Goal: Task Accomplishment & Management: Manage account settings

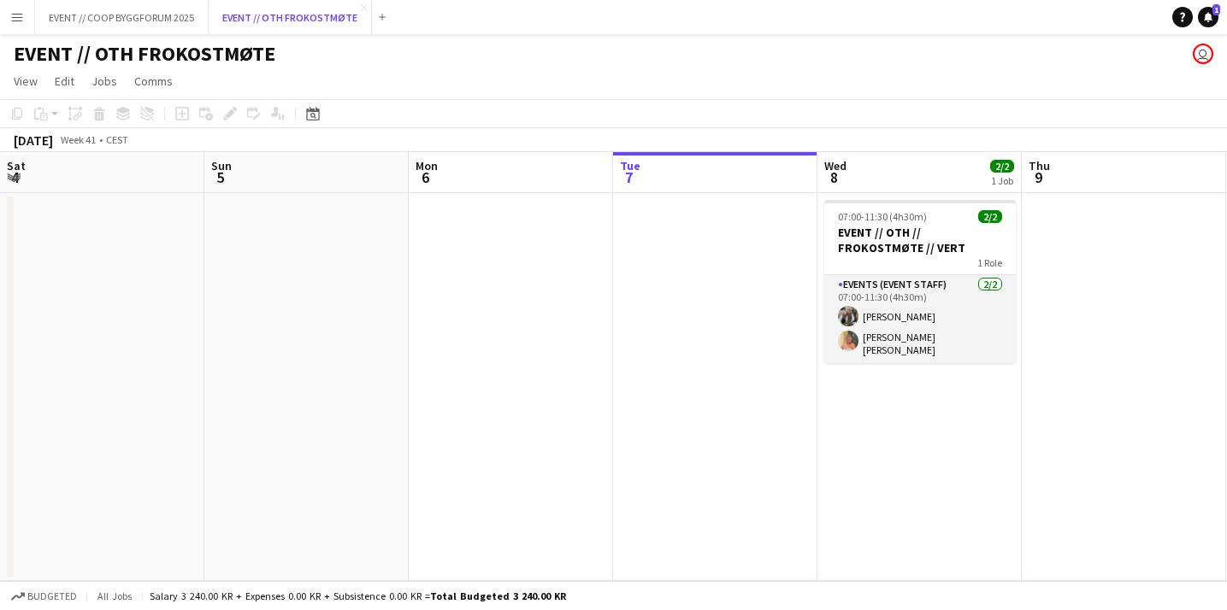
scroll to position [0, 409]
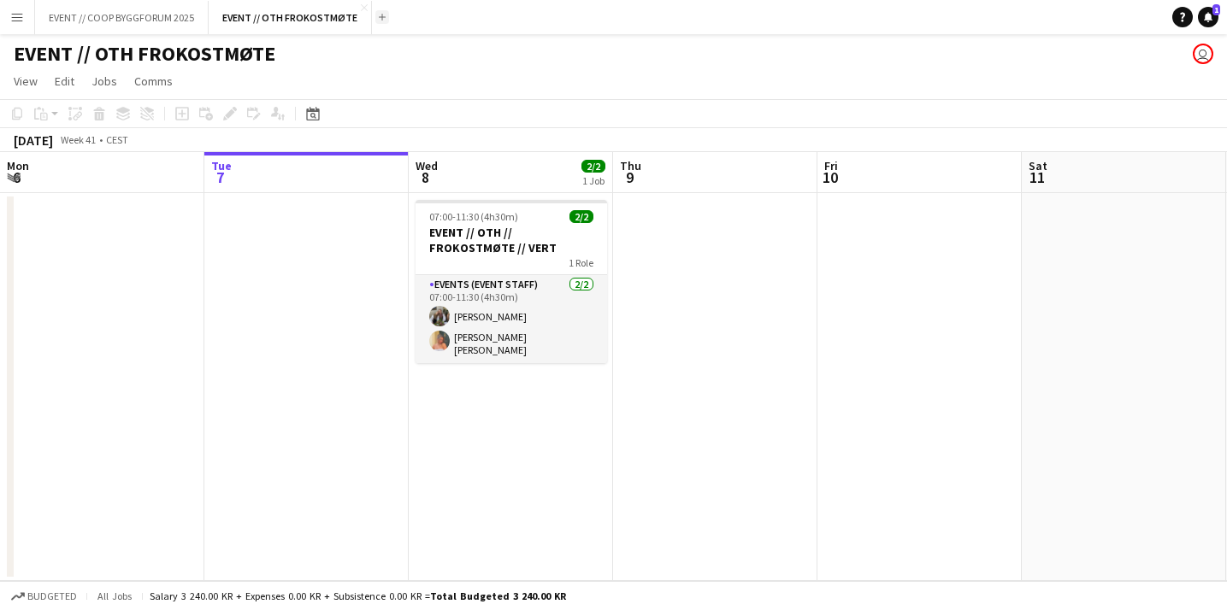
click at [379, 16] on app-icon "Add" at bounding box center [382, 17] width 7 height 7
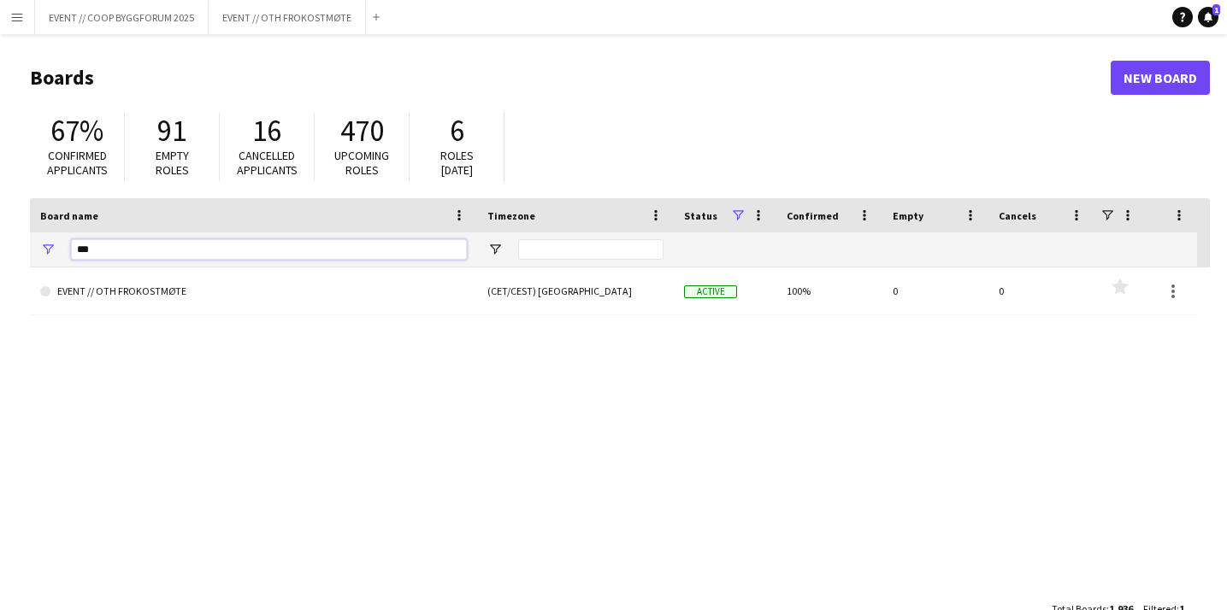
click at [217, 248] on input "***" at bounding box center [269, 249] width 396 height 21
type input "**"
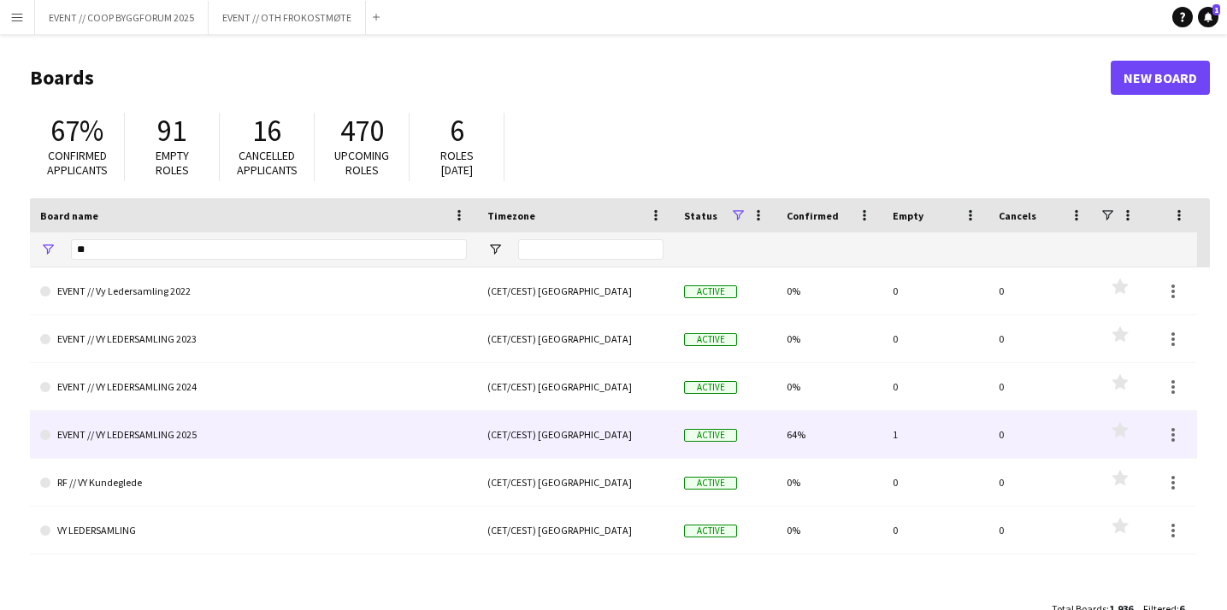
click at [240, 434] on link "EVENT // VY LEDERSAMLING 2025" at bounding box center [253, 435] width 427 height 48
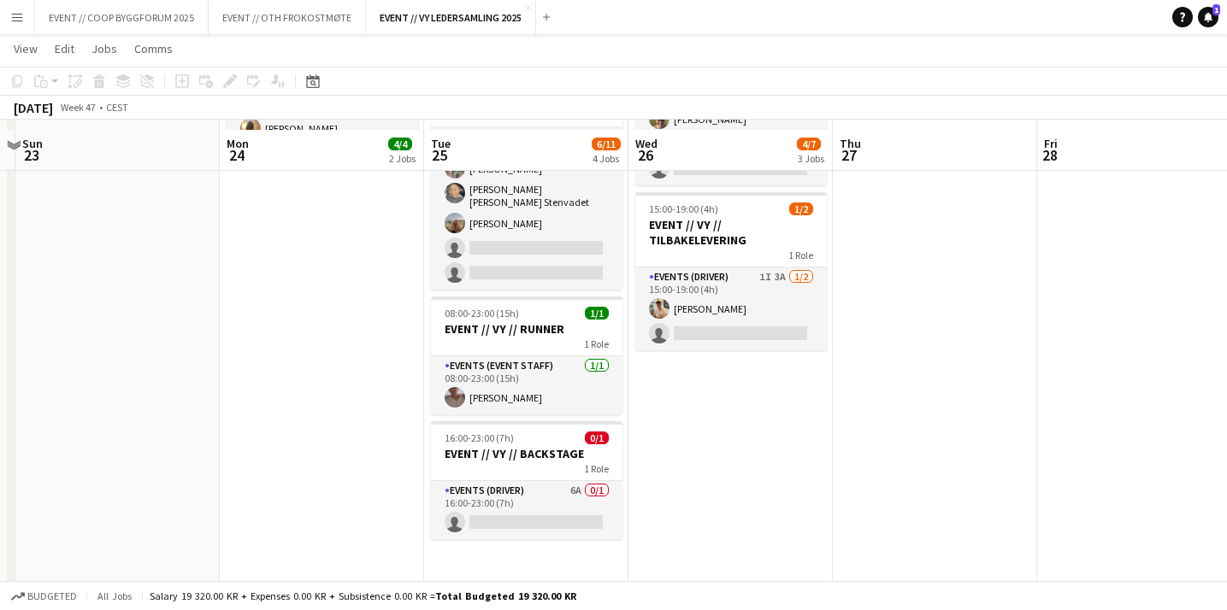
scroll to position [384, 0]
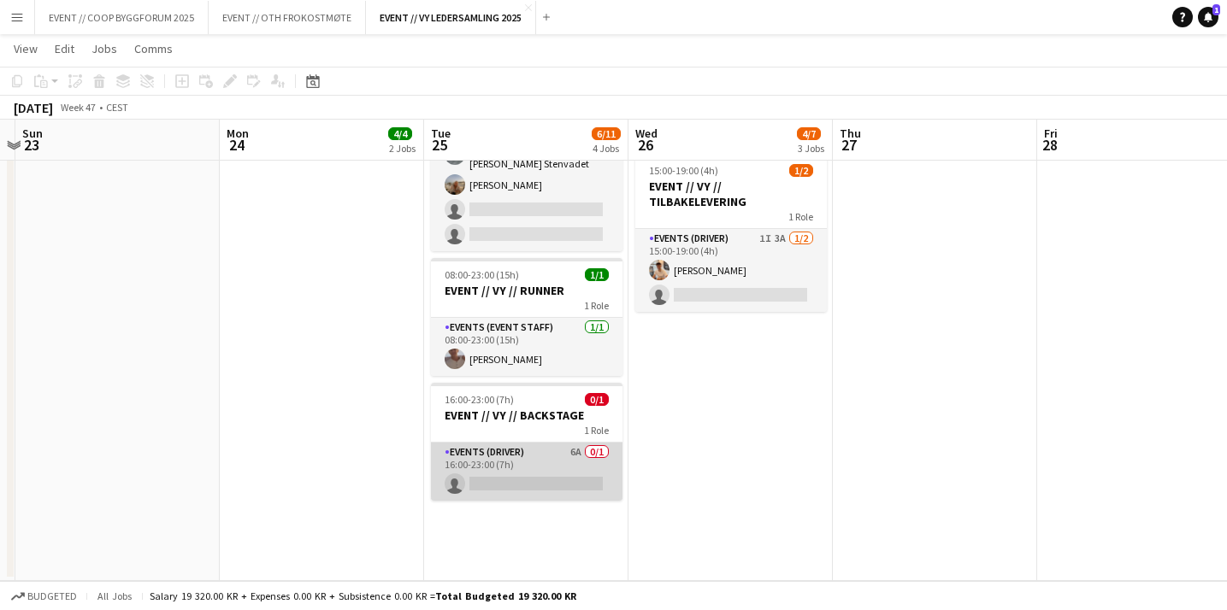
click at [545, 446] on app-card-role "Events (Driver) 6A 0/1 16:00-23:00 (7h) single-neutral-actions" at bounding box center [526, 472] width 191 height 58
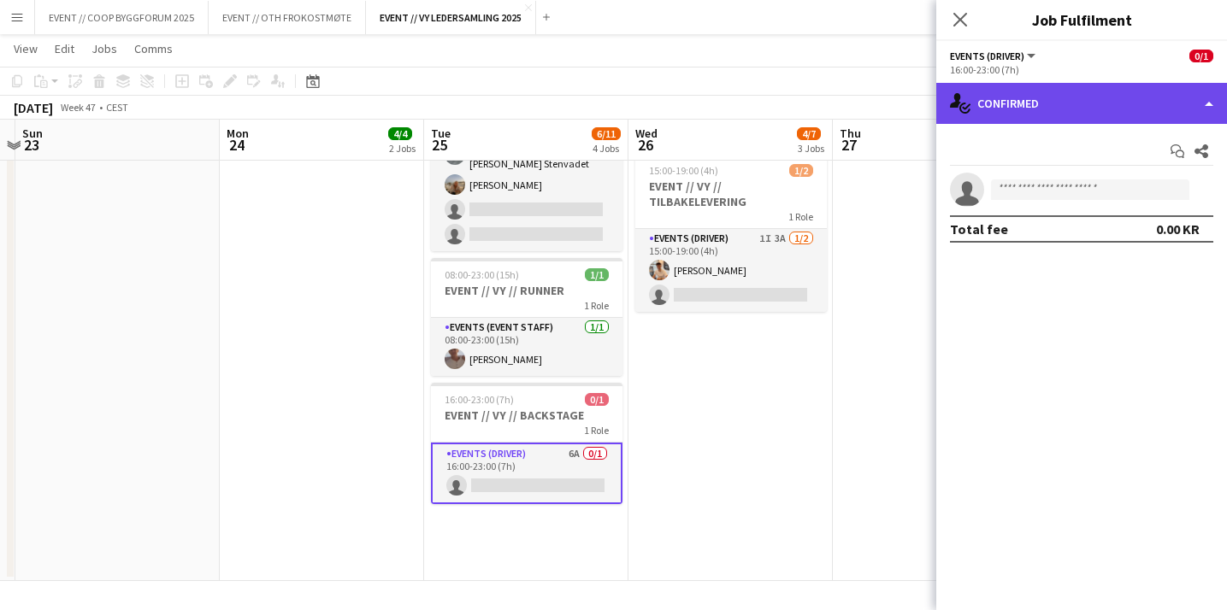
click at [1045, 106] on div "single-neutral-actions-check-2 Confirmed" at bounding box center [1081, 103] width 291 height 41
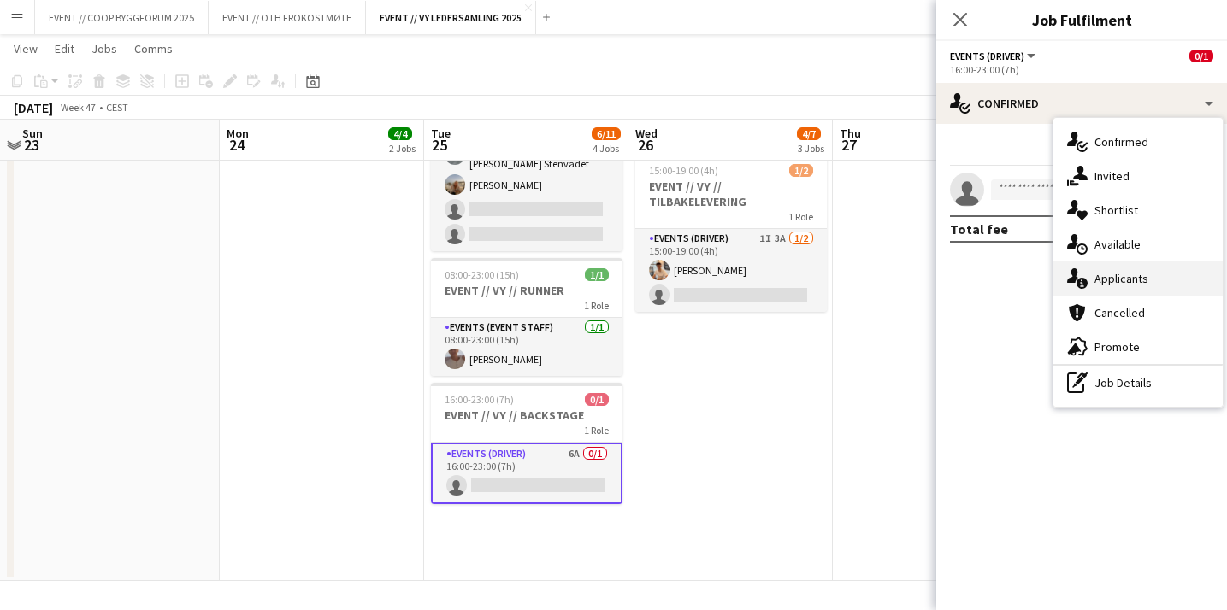
click at [1103, 278] on span "Applicants" at bounding box center [1121, 278] width 54 height 15
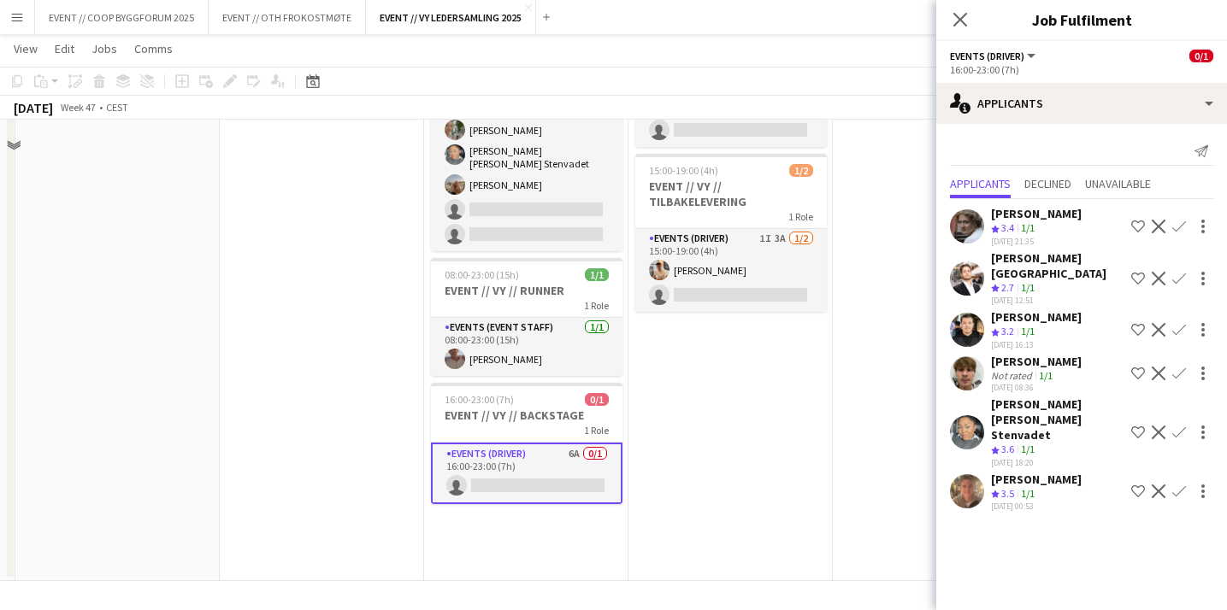
scroll to position [317, 0]
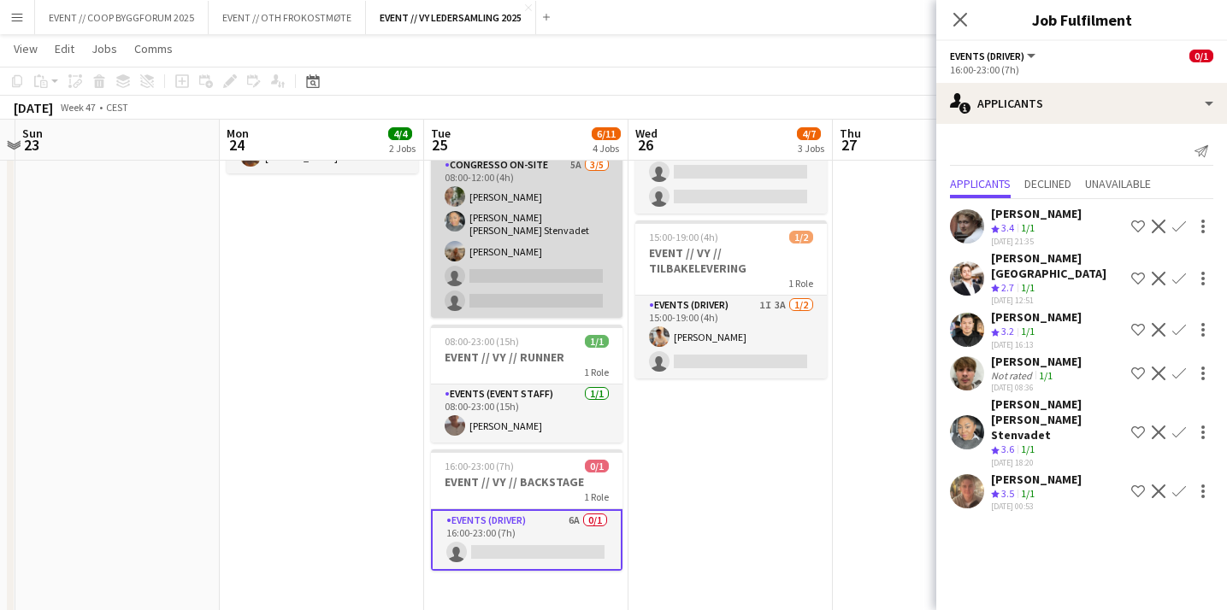
click at [574, 279] on app-card-role "Congresso On-site 5A [DATE] 08:00-12:00 (4h) [PERSON_NAME] [PERSON_NAME] [PERSO…" at bounding box center [526, 237] width 191 height 162
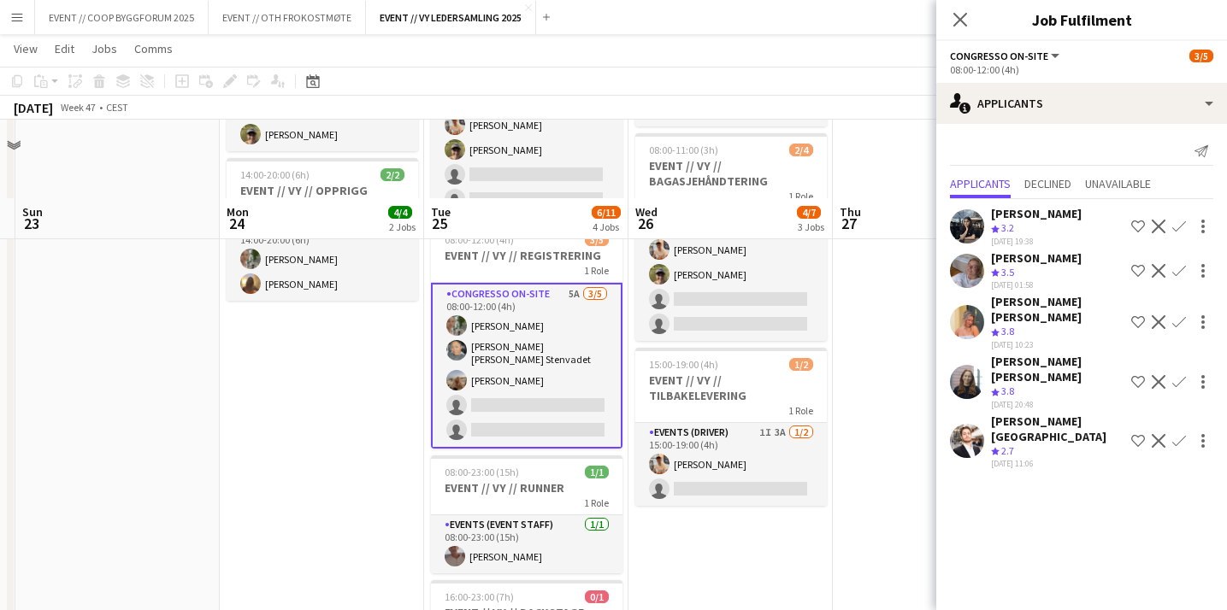
scroll to position [183, 0]
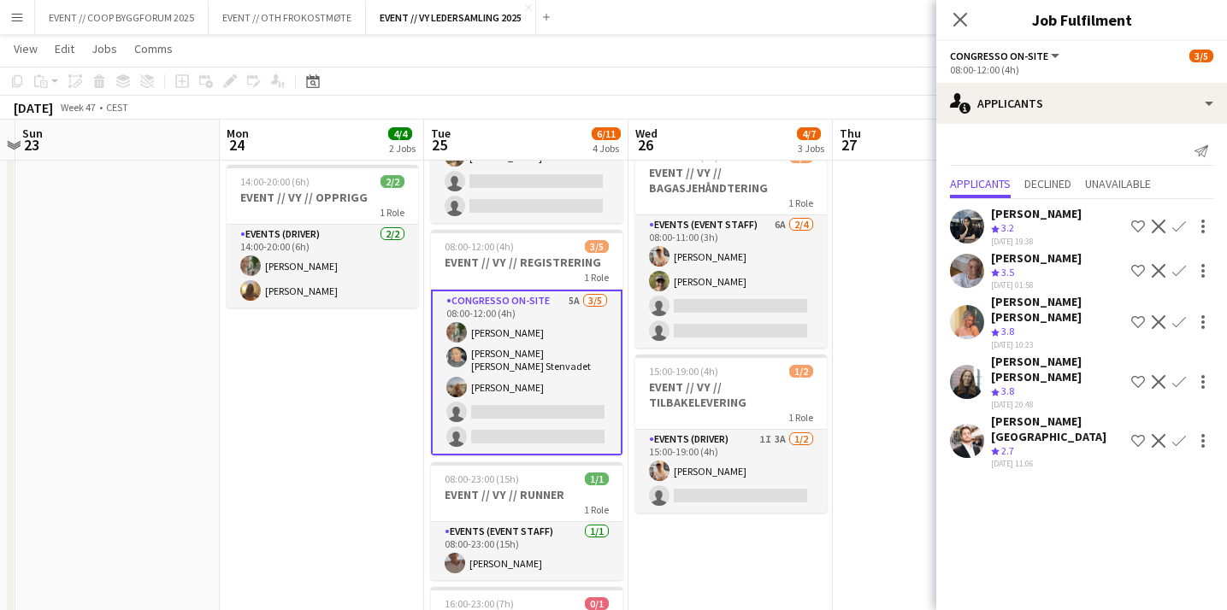
click at [1176, 321] on app-icon "Confirm" at bounding box center [1179, 322] width 14 height 14
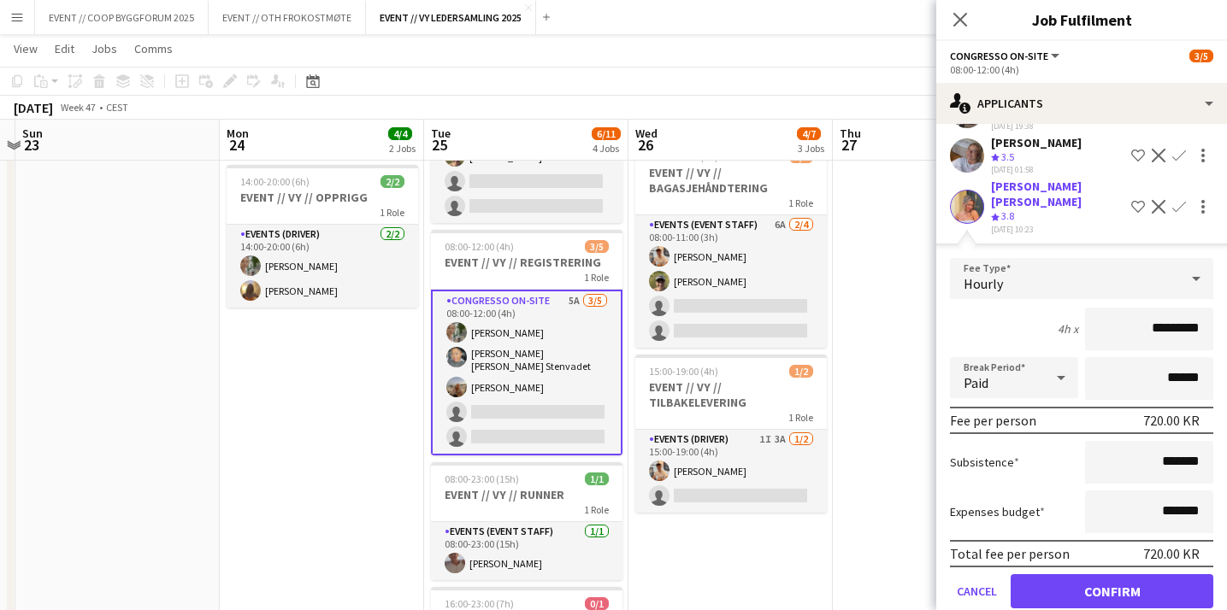
scroll to position [227, 0]
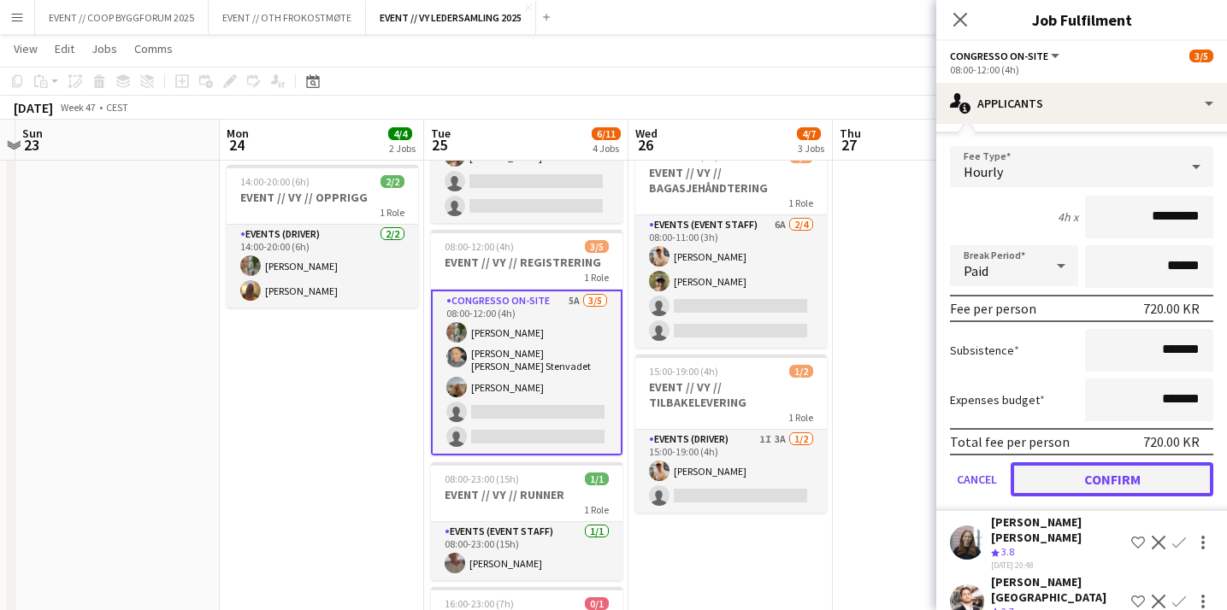
click at [1081, 478] on button "Confirm" at bounding box center [1111, 479] width 203 height 34
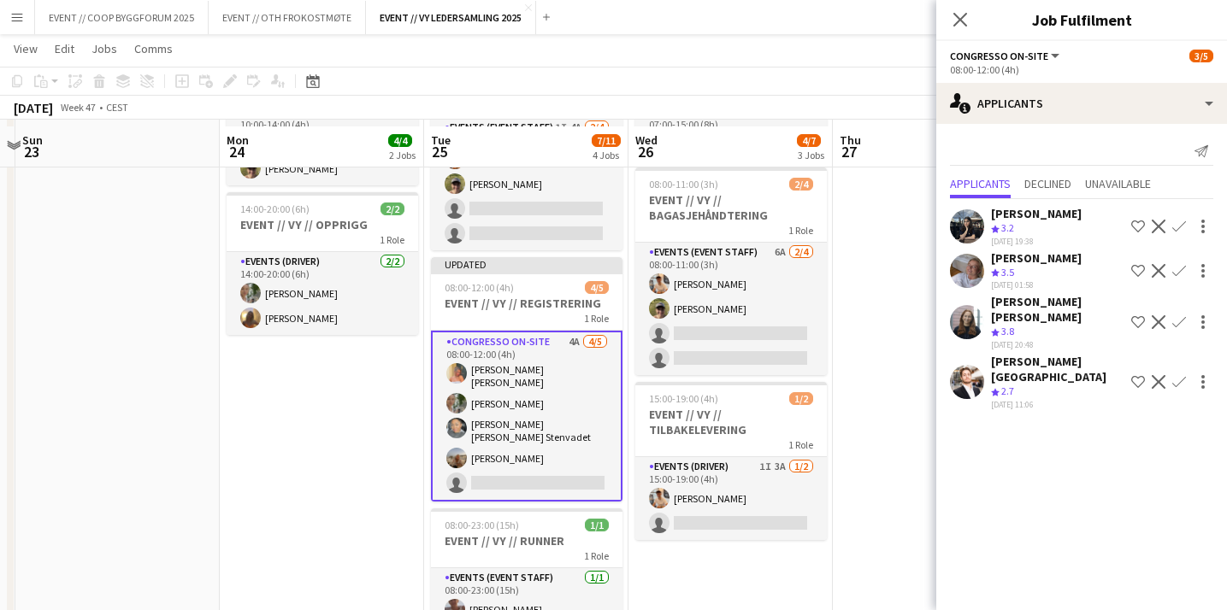
scroll to position [134, 0]
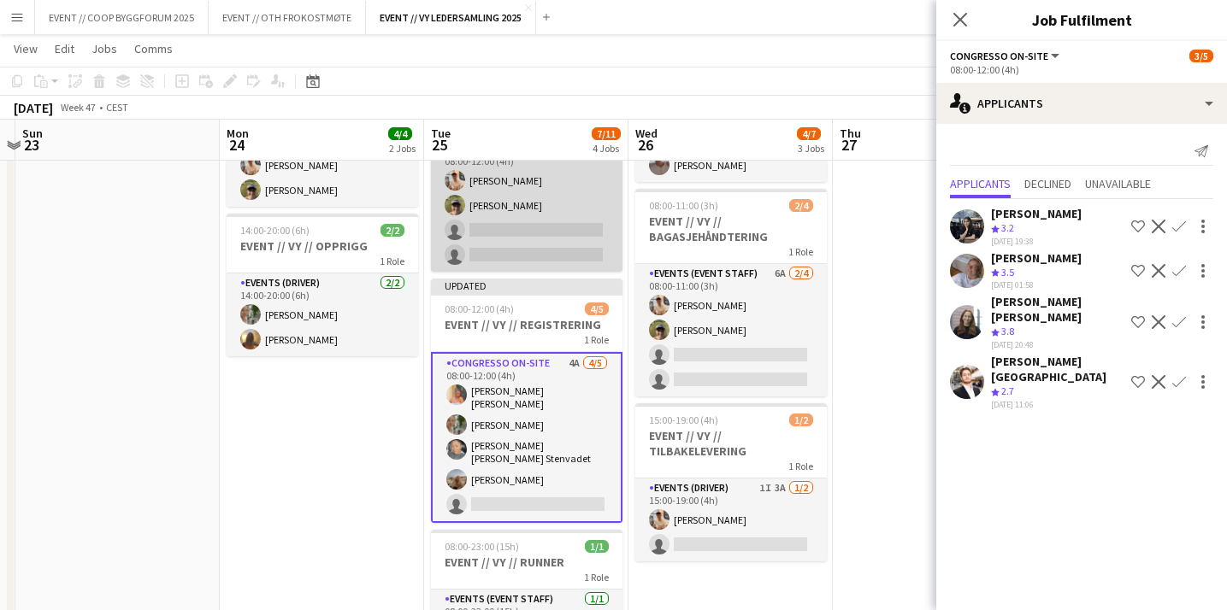
click at [555, 209] on app-card-role "Events (Event Staff) 1I 4A [DATE] 08:00-12:00 (4h) [PERSON_NAME] single-neutral…" at bounding box center [526, 205] width 191 height 132
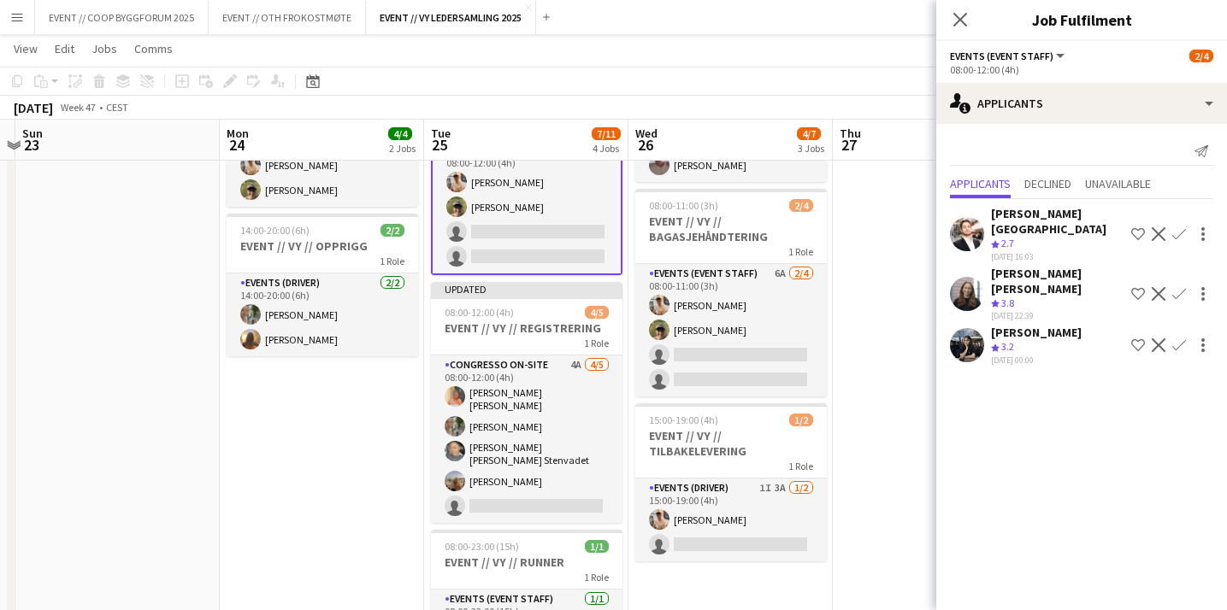
click at [966, 277] on app-user-avatar at bounding box center [967, 294] width 34 height 34
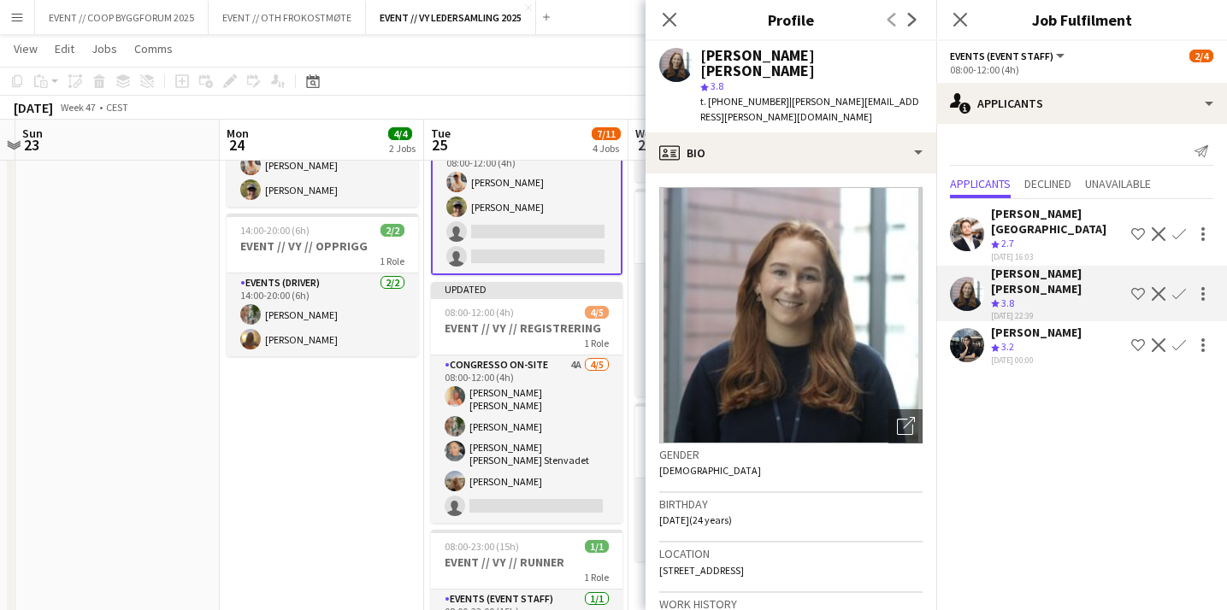
click at [1179, 287] on app-icon "Confirm" at bounding box center [1179, 294] width 14 height 14
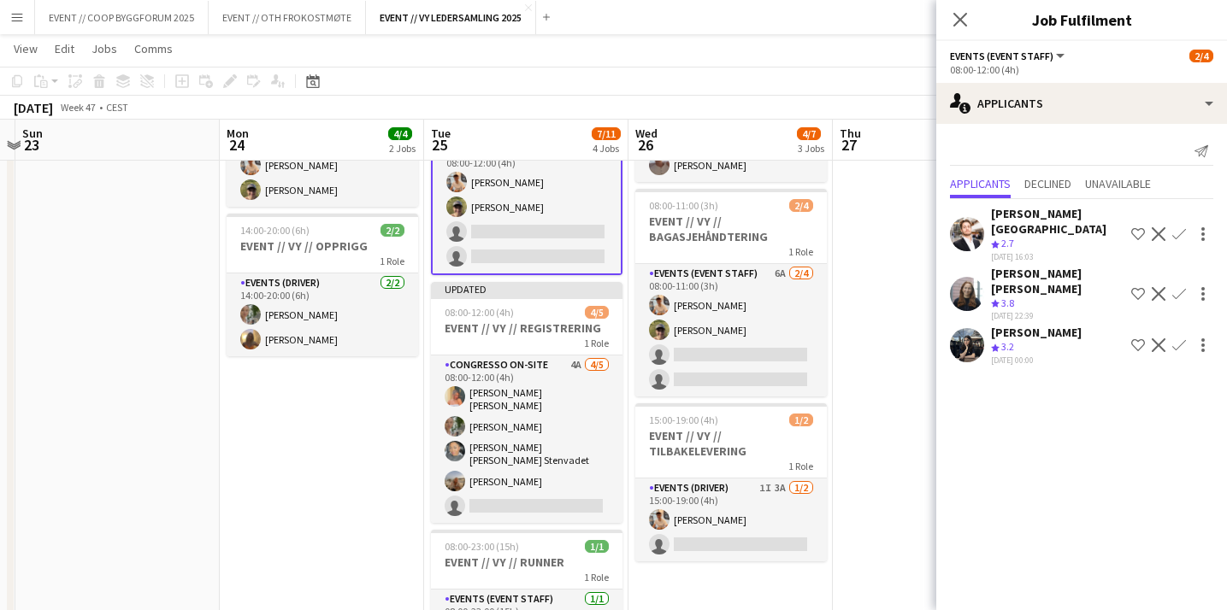
click at [1178, 287] on app-icon "Confirm" at bounding box center [1179, 294] width 14 height 14
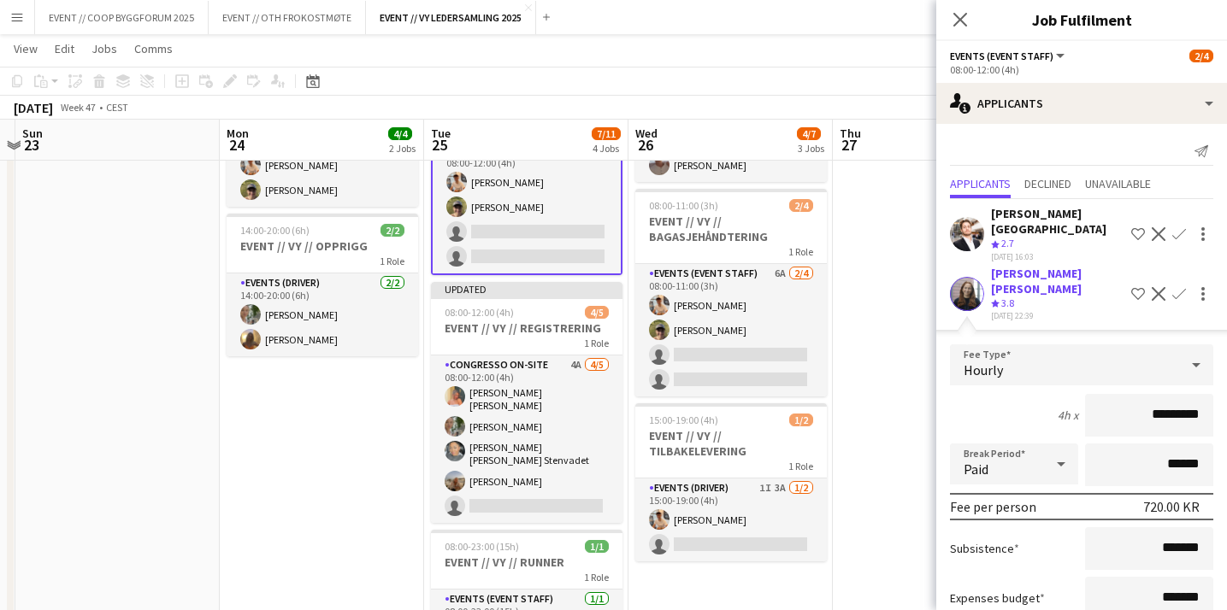
scroll to position [128, 0]
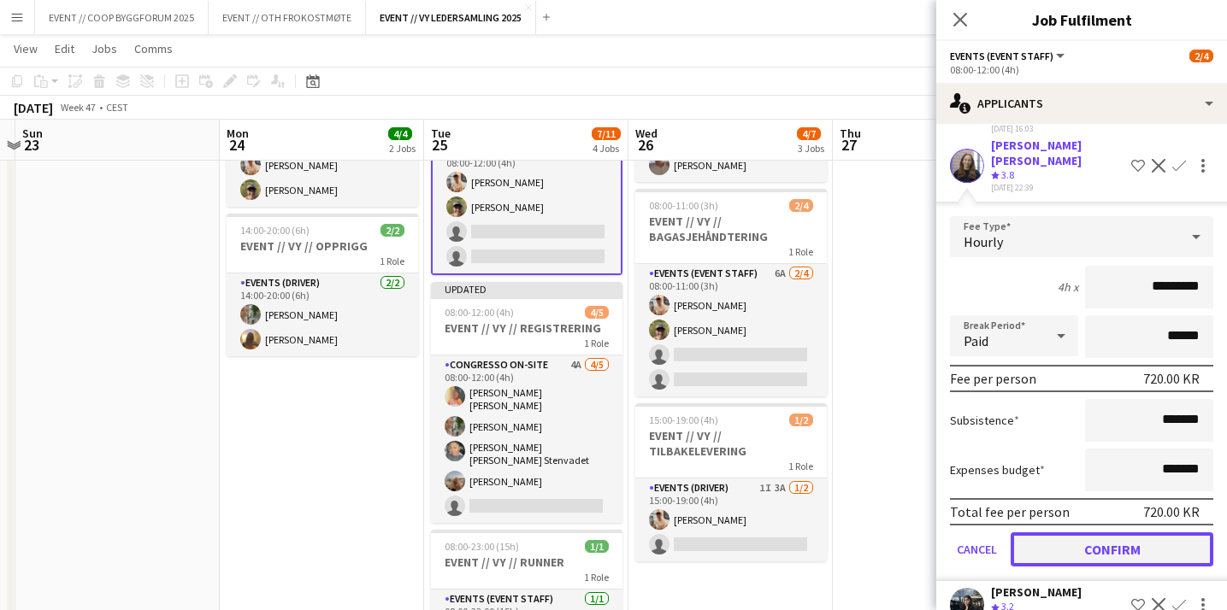
click at [1072, 533] on button "Confirm" at bounding box center [1111, 550] width 203 height 34
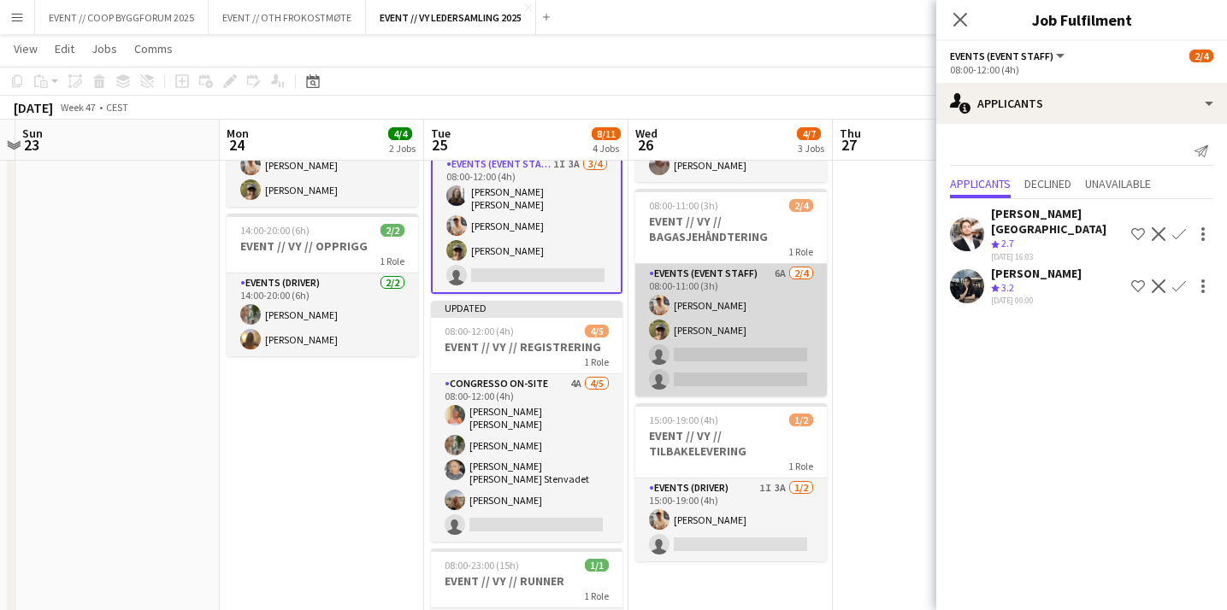
click at [777, 329] on app-card-role "Events (Event Staff) 6A [DATE] 08:00-11:00 (3h) [PERSON_NAME] single-neutral-ac…" at bounding box center [730, 330] width 191 height 132
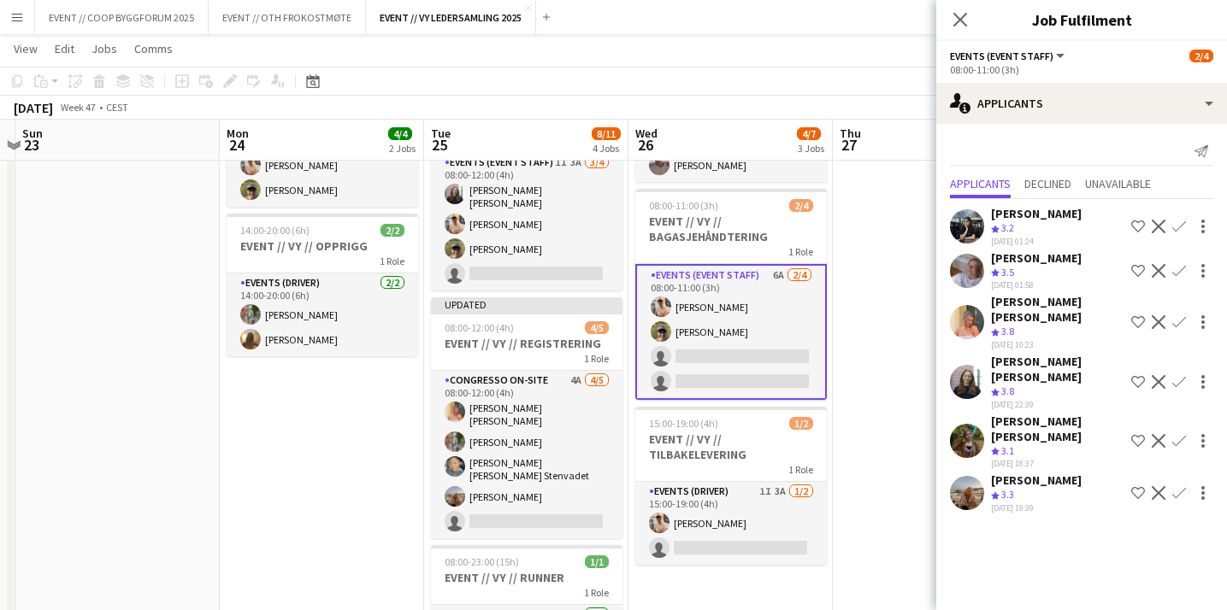
click at [1181, 324] on app-icon "Confirm" at bounding box center [1179, 322] width 14 height 14
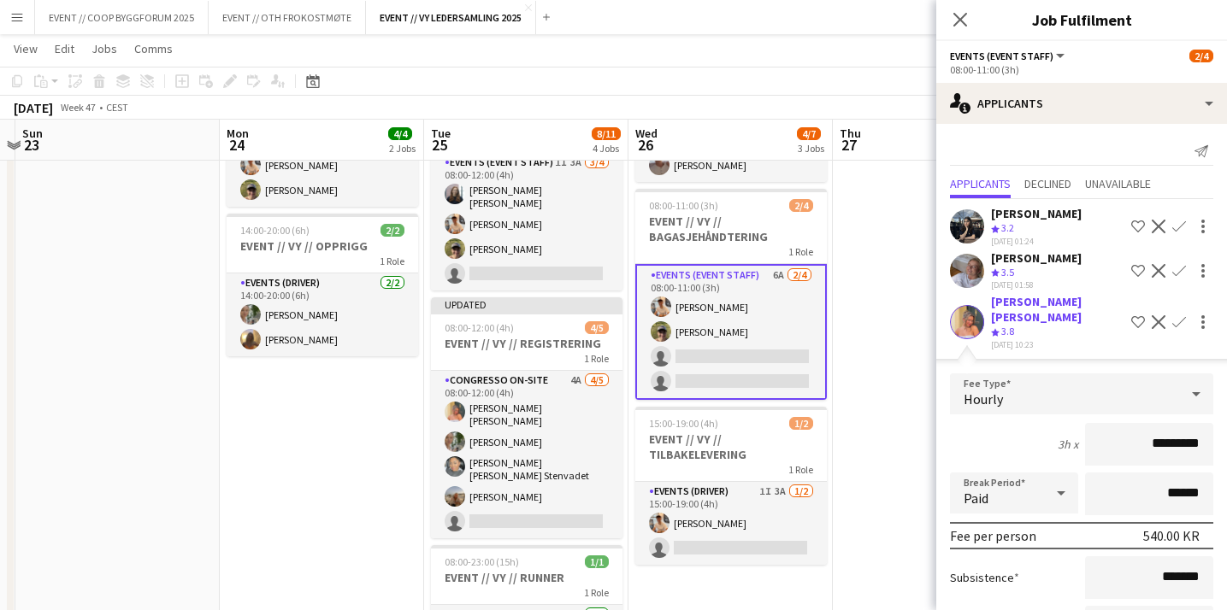
scroll to position [149, 0]
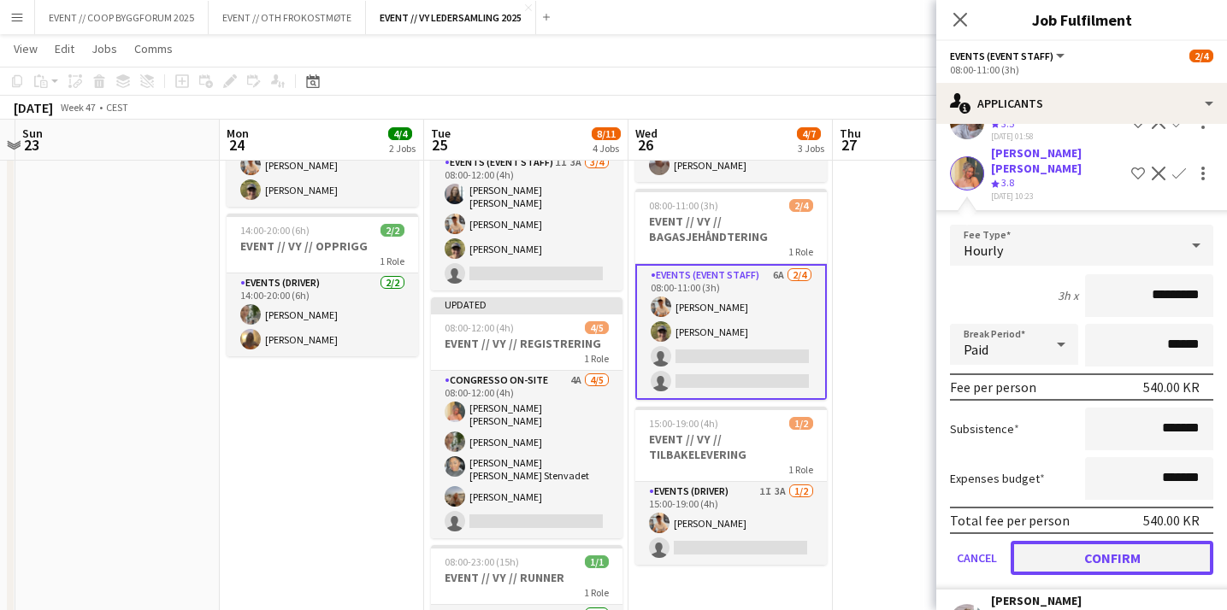
click at [1079, 557] on button "Confirm" at bounding box center [1111, 558] width 203 height 34
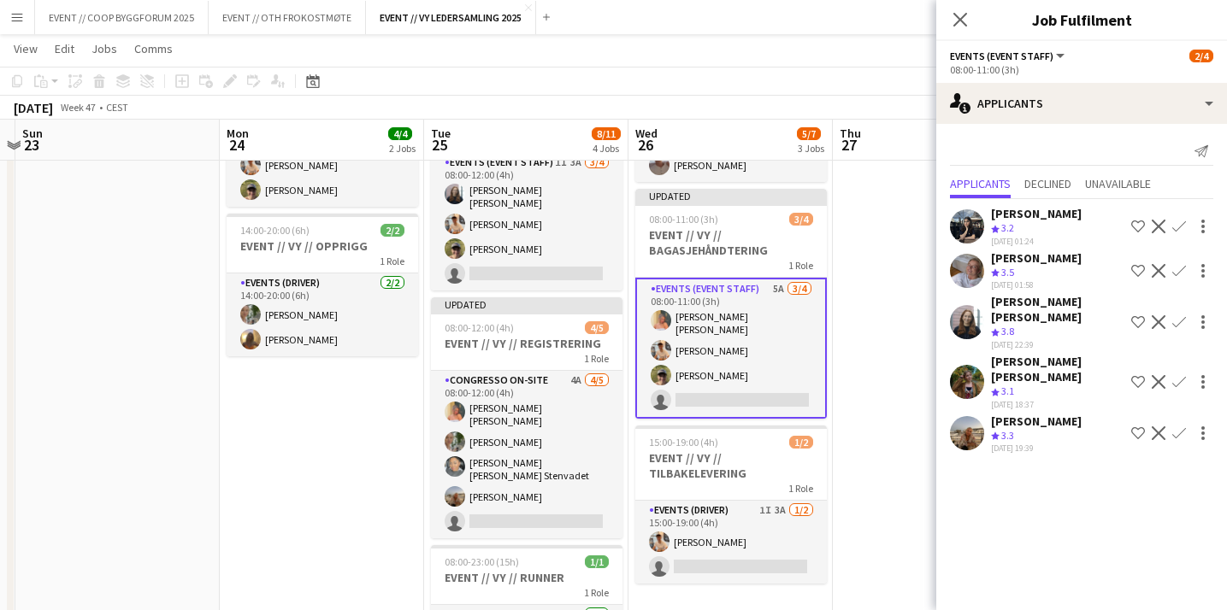
scroll to position [0, 0]
click at [1183, 427] on app-icon "Confirm" at bounding box center [1179, 434] width 14 height 14
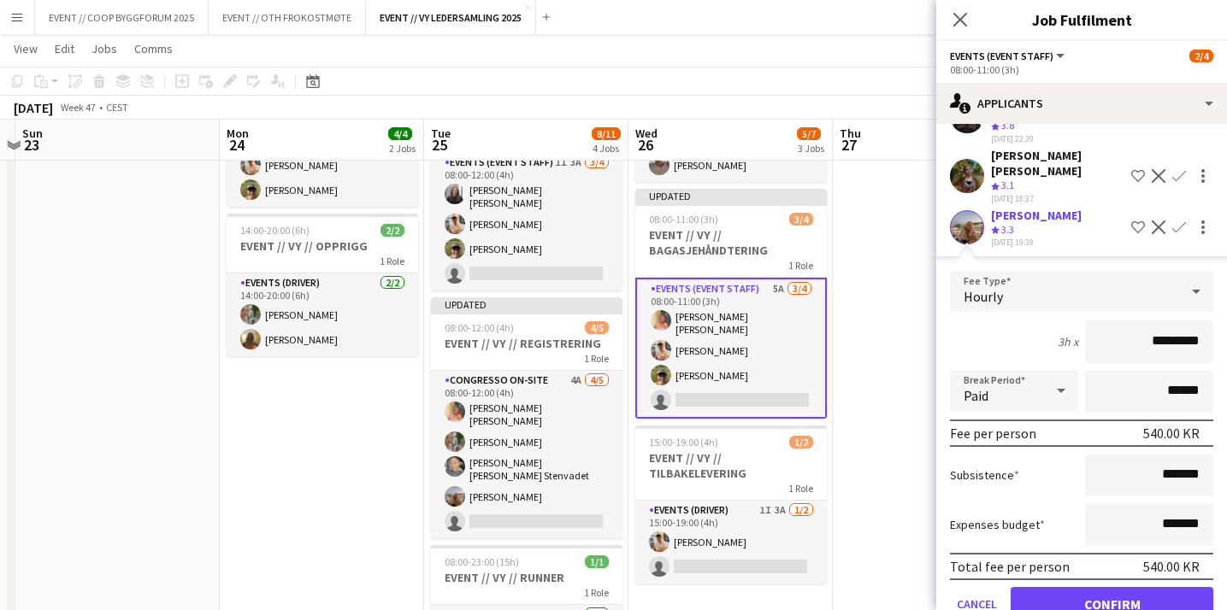
scroll to position [207, 0]
click at [1082, 586] on button "Confirm" at bounding box center [1111, 603] width 203 height 34
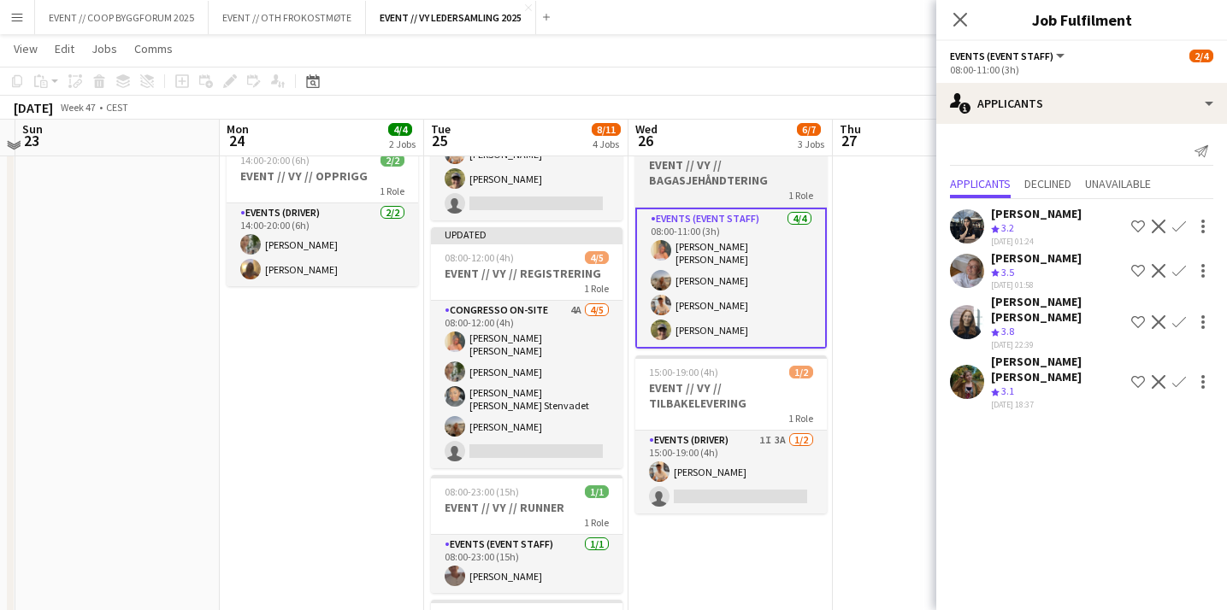
scroll to position [227, 0]
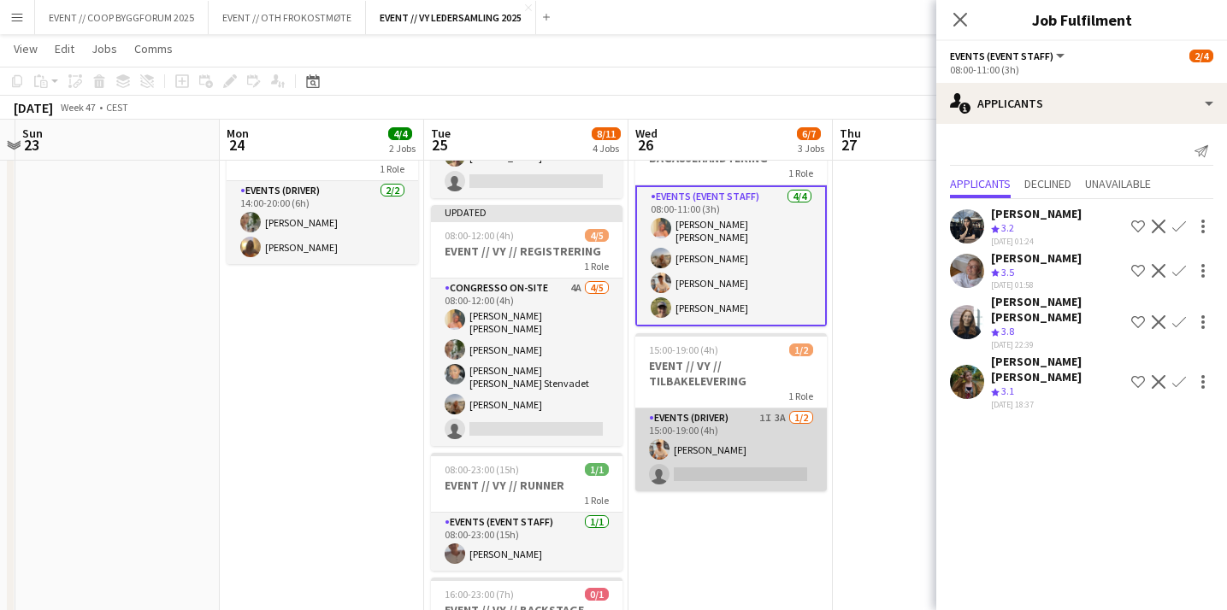
click at [741, 441] on app-card-role "Events (Driver) 1I 3A [DATE] 15:00-19:00 (4h) [PERSON_NAME] single-neutral-acti…" at bounding box center [730, 450] width 191 height 83
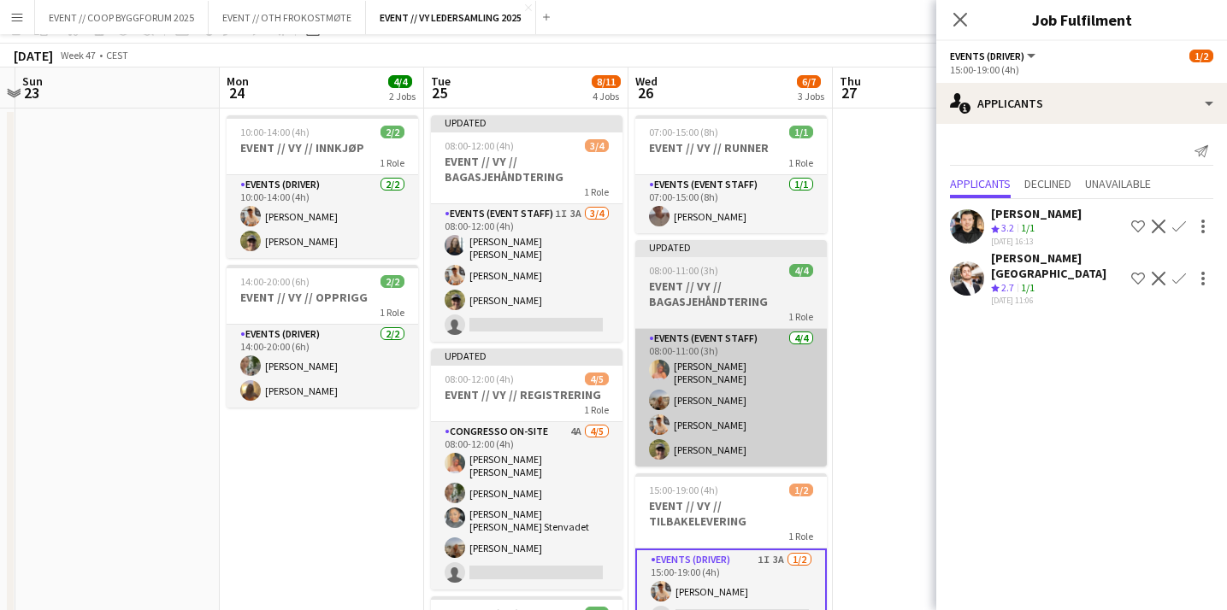
scroll to position [0, 0]
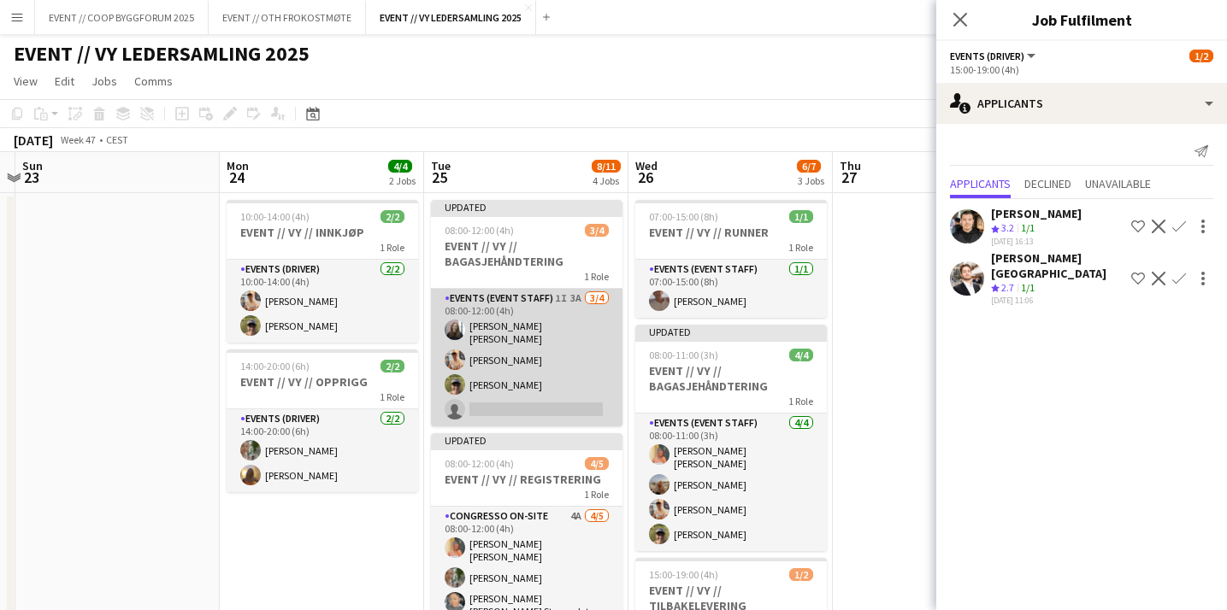
click at [574, 354] on app-card-role "Events (Event Staff) 1I 3A [DATE] 08:00-12:00 (4h) [PERSON_NAME] [PERSON_NAME] …" at bounding box center [526, 358] width 191 height 138
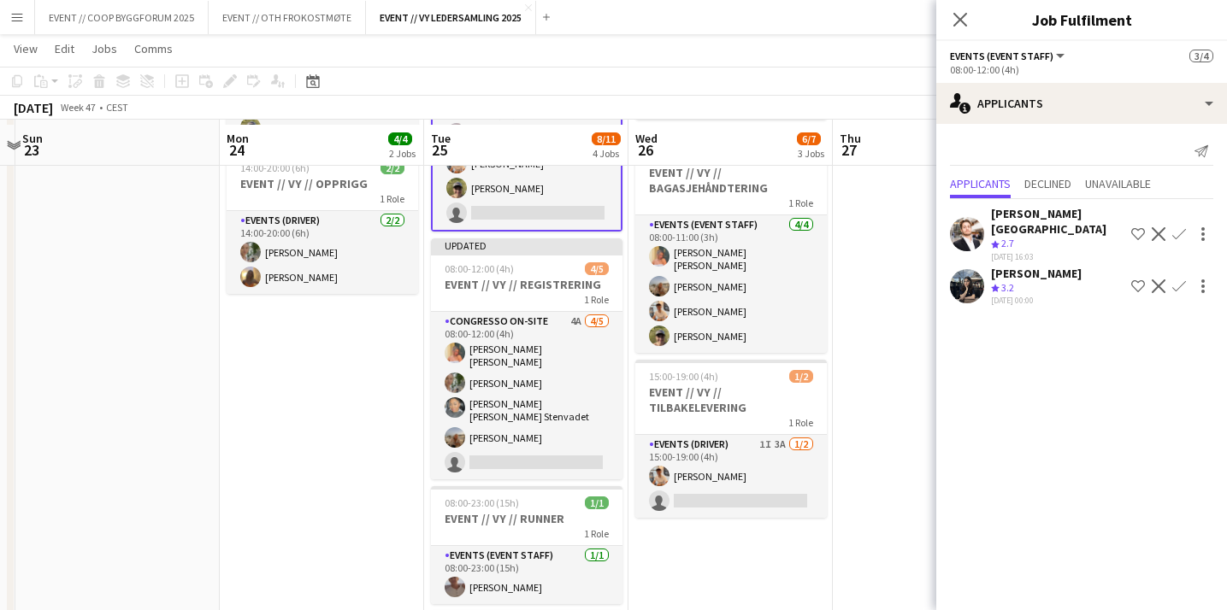
scroll to position [202, 0]
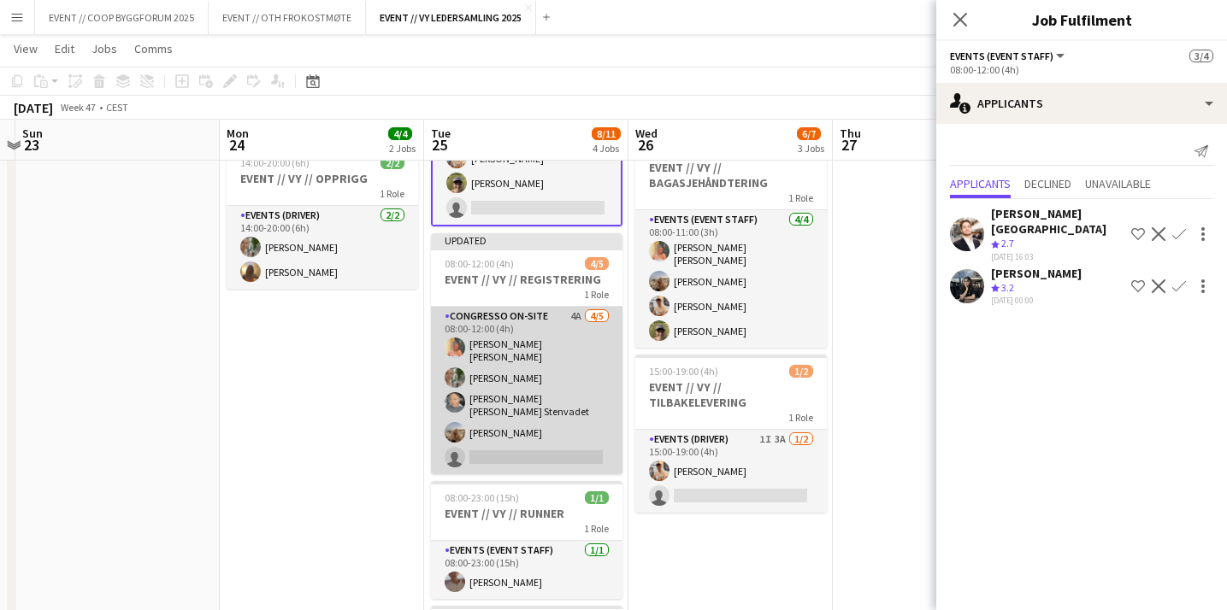
click at [560, 417] on app-card-role "Congresso On-site 4A [DATE] 08:00-12:00 (4h) [PERSON_NAME] [PERSON_NAME] [PERSO…" at bounding box center [526, 391] width 191 height 168
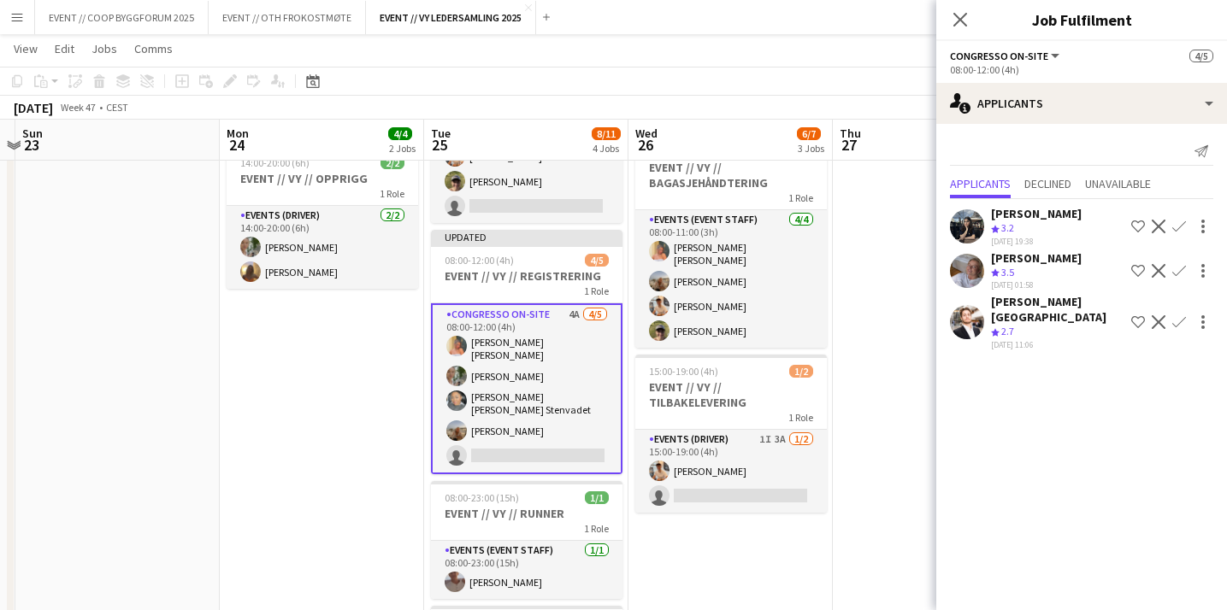
click at [956, 269] on app-user-avatar at bounding box center [967, 271] width 34 height 34
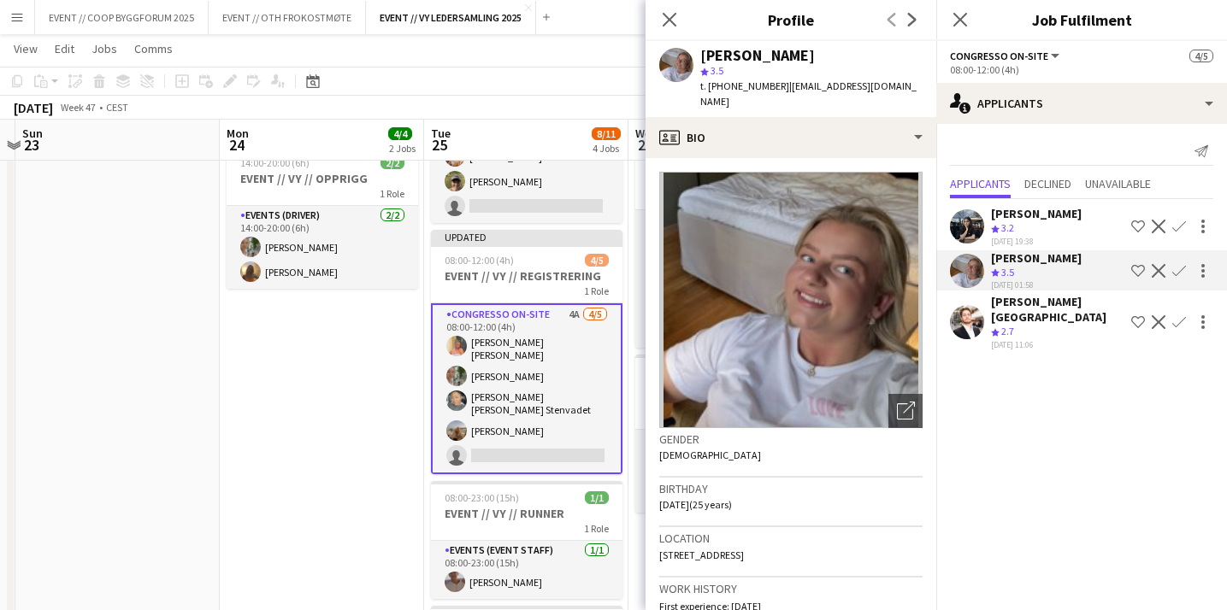
click at [1182, 270] on app-icon "Confirm" at bounding box center [1179, 271] width 14 height 14
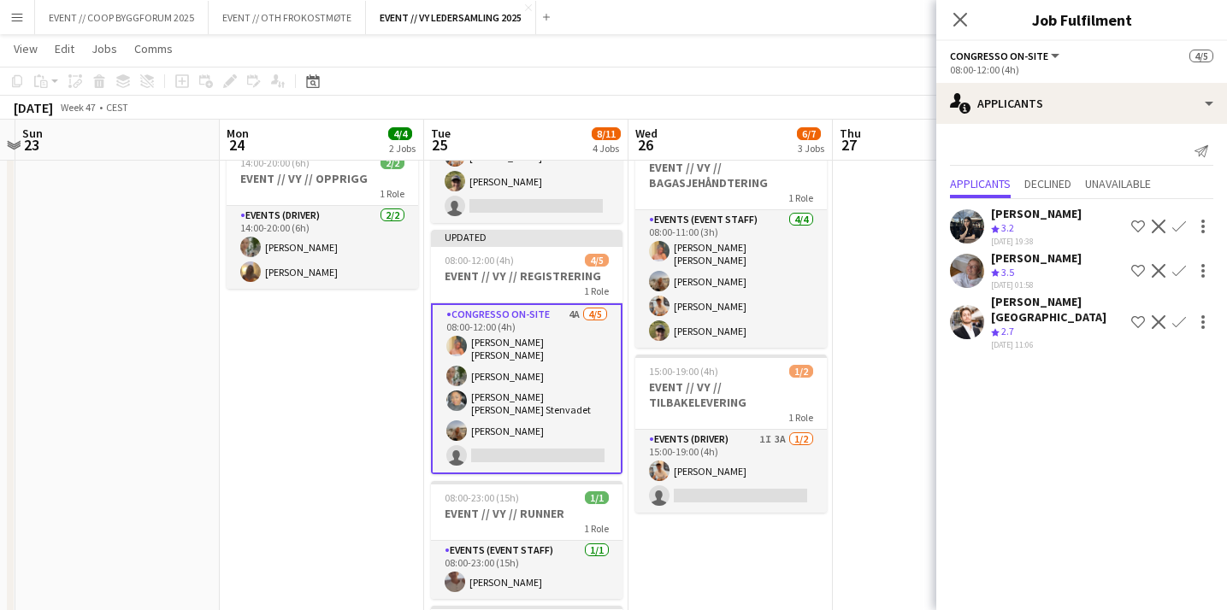
click at [1181, 275] on app-icon "Confirm" at bounding box center [1179, 271] width 14 height 14
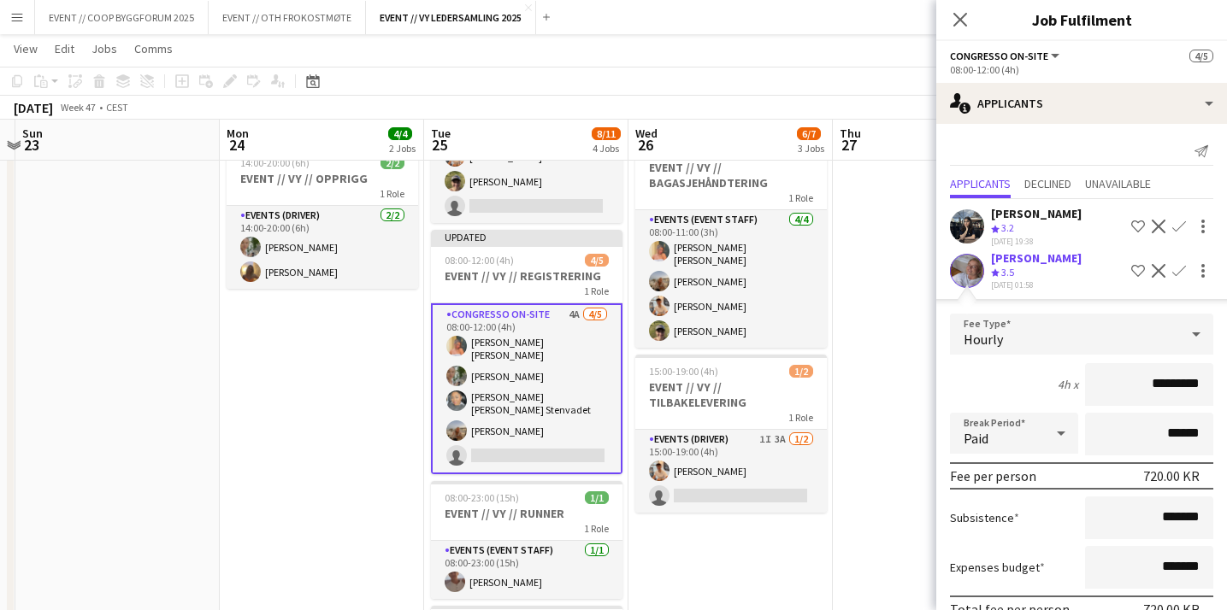
scroll to position [128, 0]
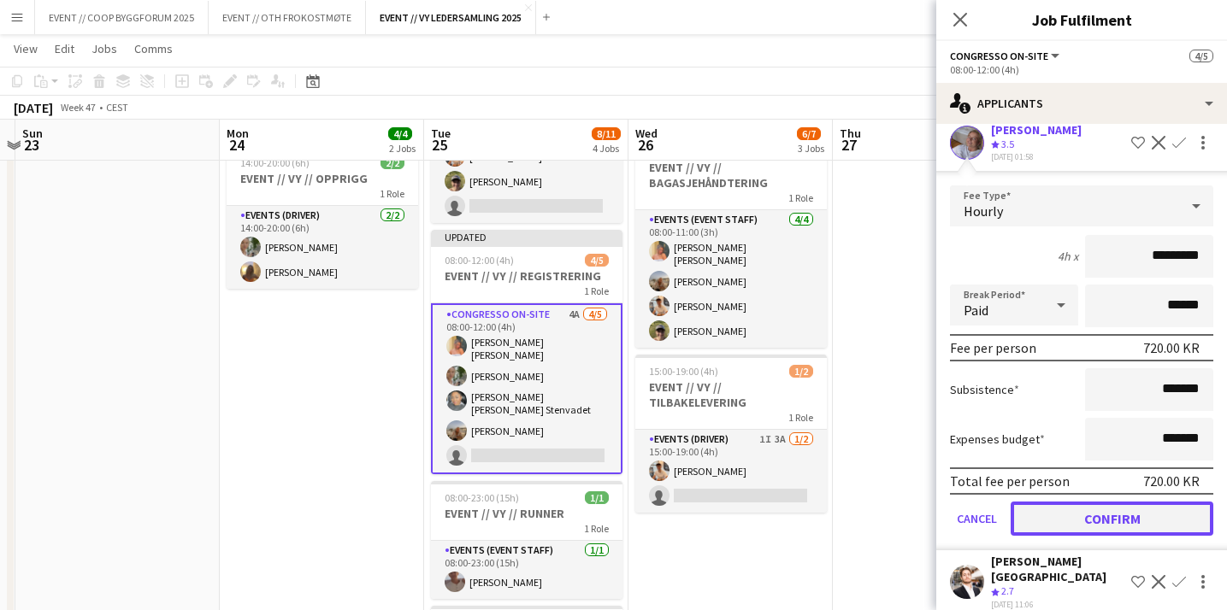
click at [1071, 510] on button "Confirm" at bounding box center [1111, 519] width 203 height 34
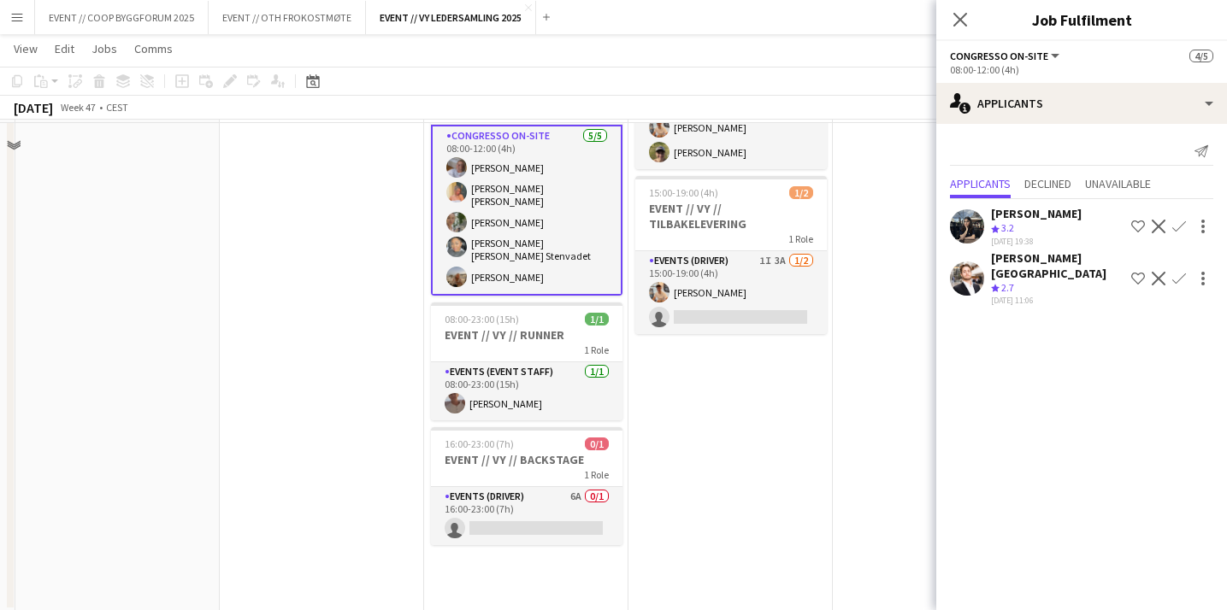
scroll to position [389, 0]
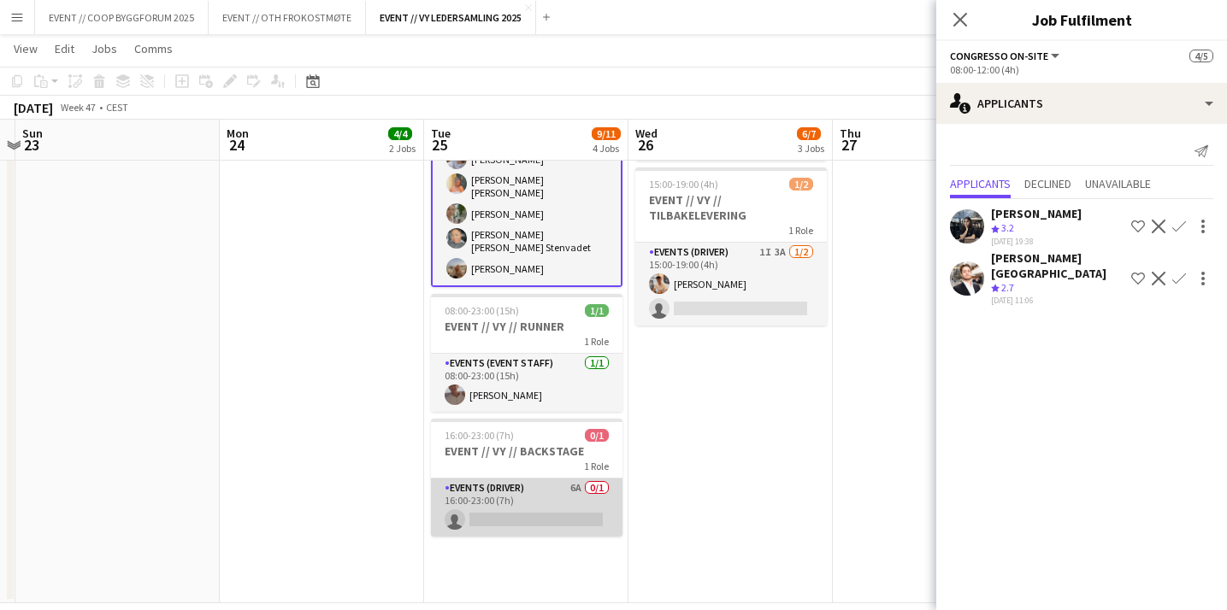
click at [573, 479] on app-card-role "Events (Driver) 6A 0/1 16:00-23:00 (7h) single-neutral-actions" at bounding box center [526, 508] width 191 height 58
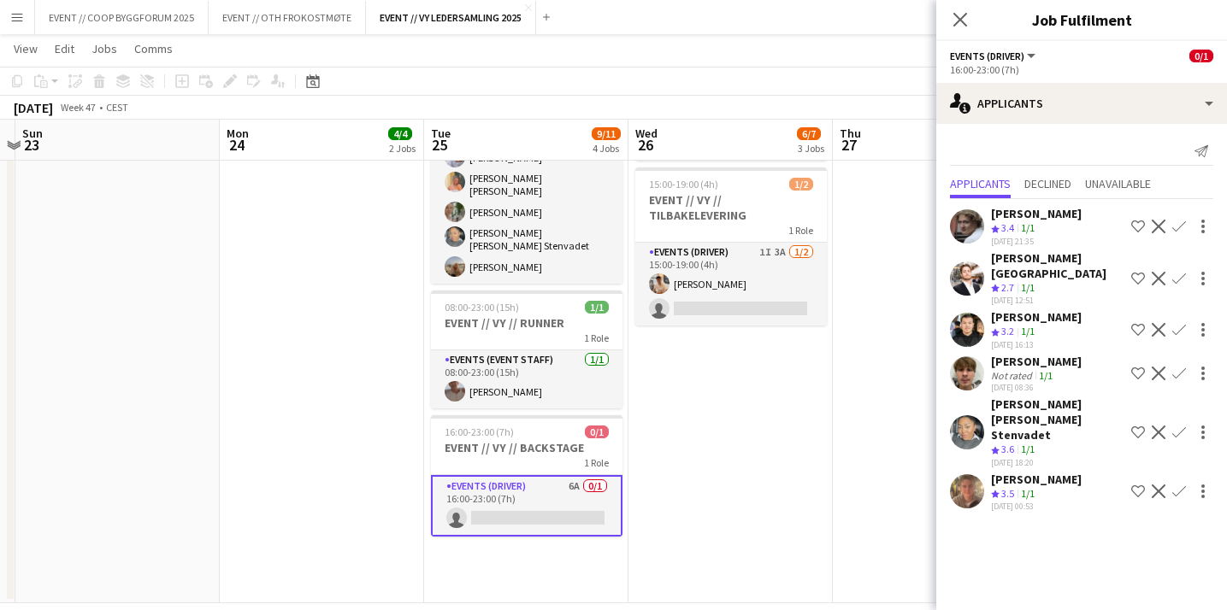
click at [979, 415] on app-user-avatar at bounding box center [967, 432] width 34 height 34
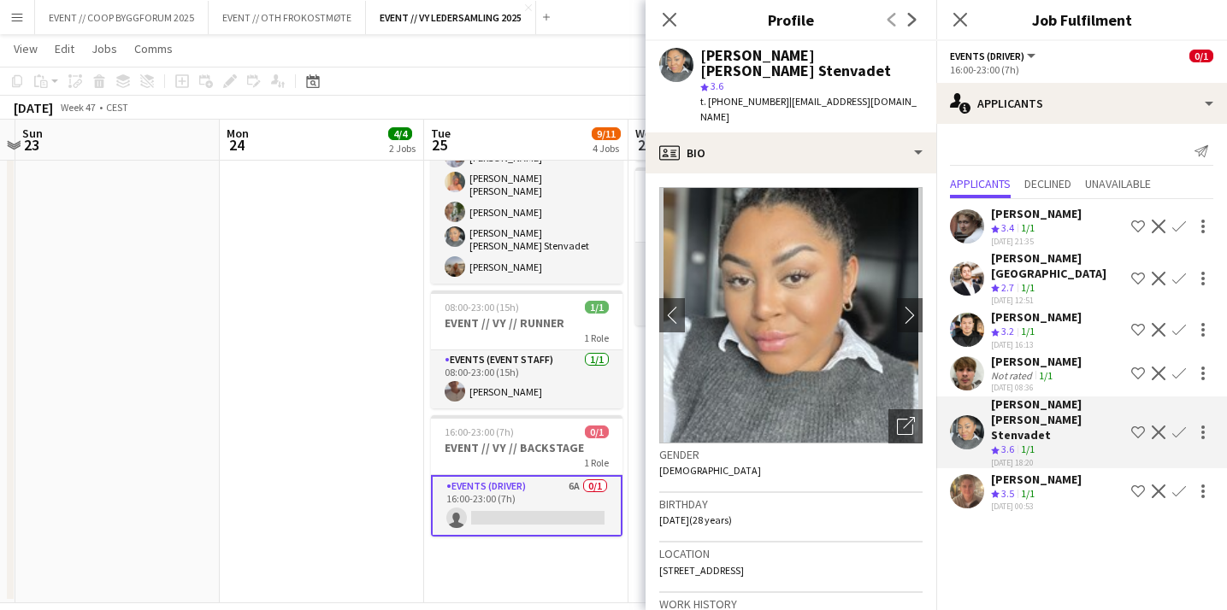
click at [969, 474] on app-user-avatar at bounding box center [967, 491] width 34 height 34
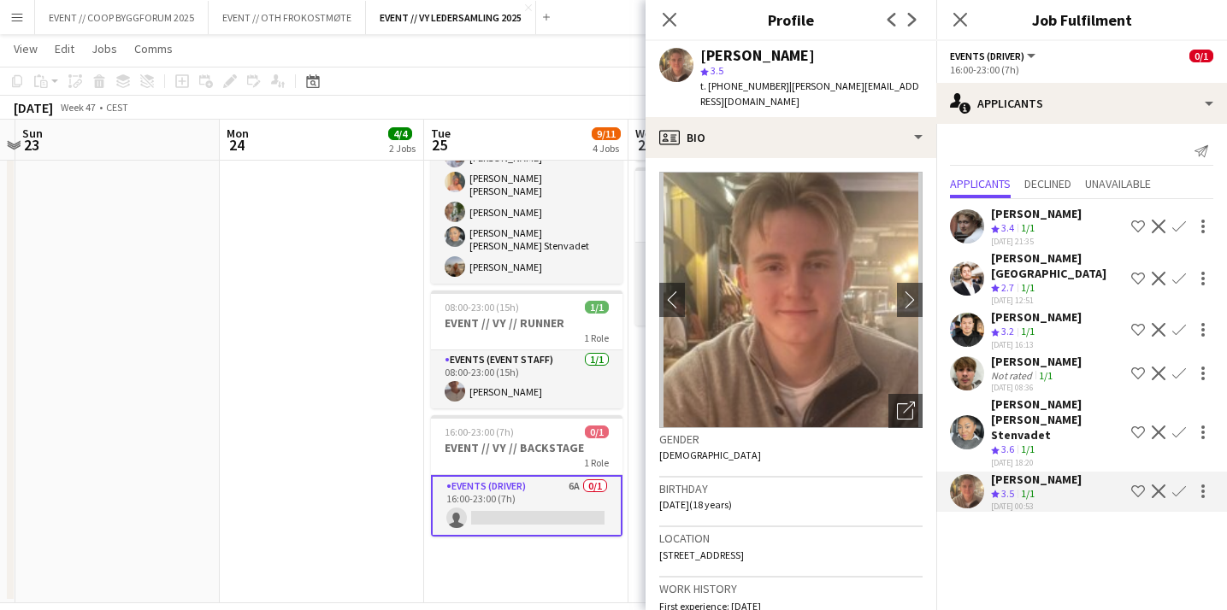
click at [976, 426] on div "[PERSON_NAME] [PERSON_NAME] Stenvadet Crew rating 3.6 1/1 [DATE] 18:20 Shortlis…" at bounding box center [1081, 433] width 291 height 72
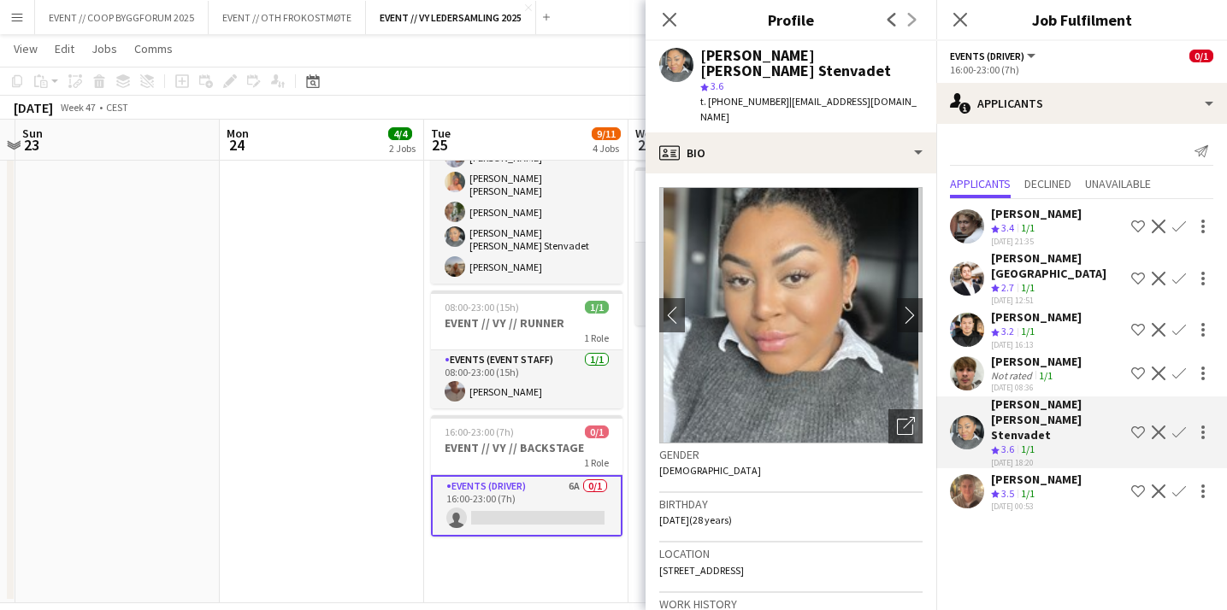
click at [1181, 426] on app-icon "Confirm" at bounding box center [1179, 433] width 14 height 14
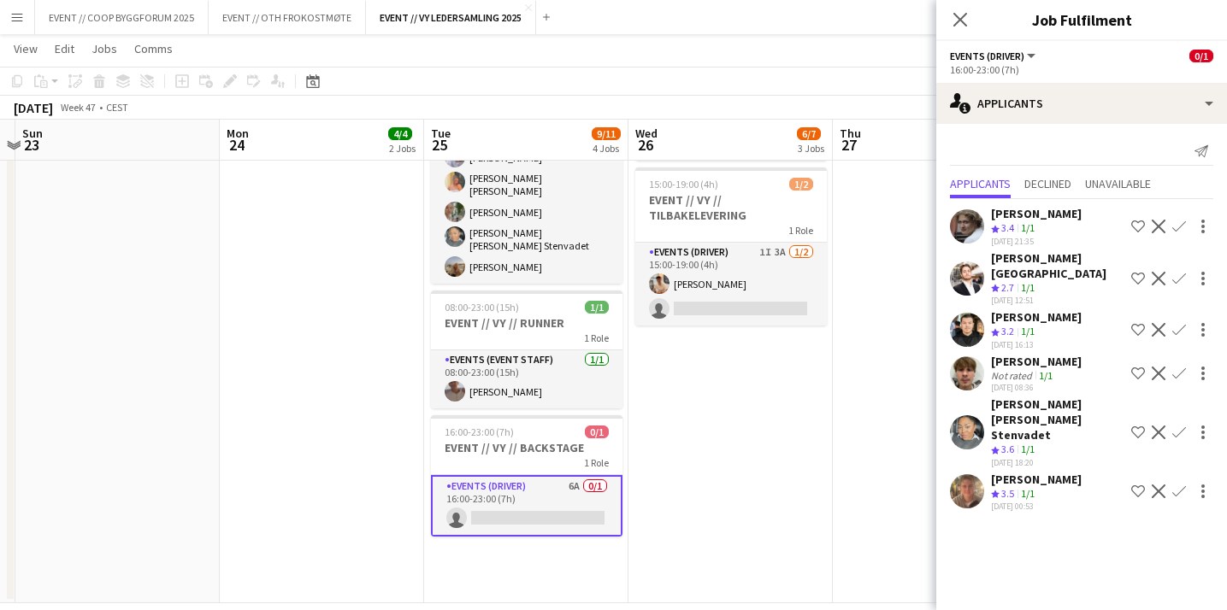
click at [1176, 426] on app-icon "Confirm" at bounding box center [1179, 433] width 14 height 14
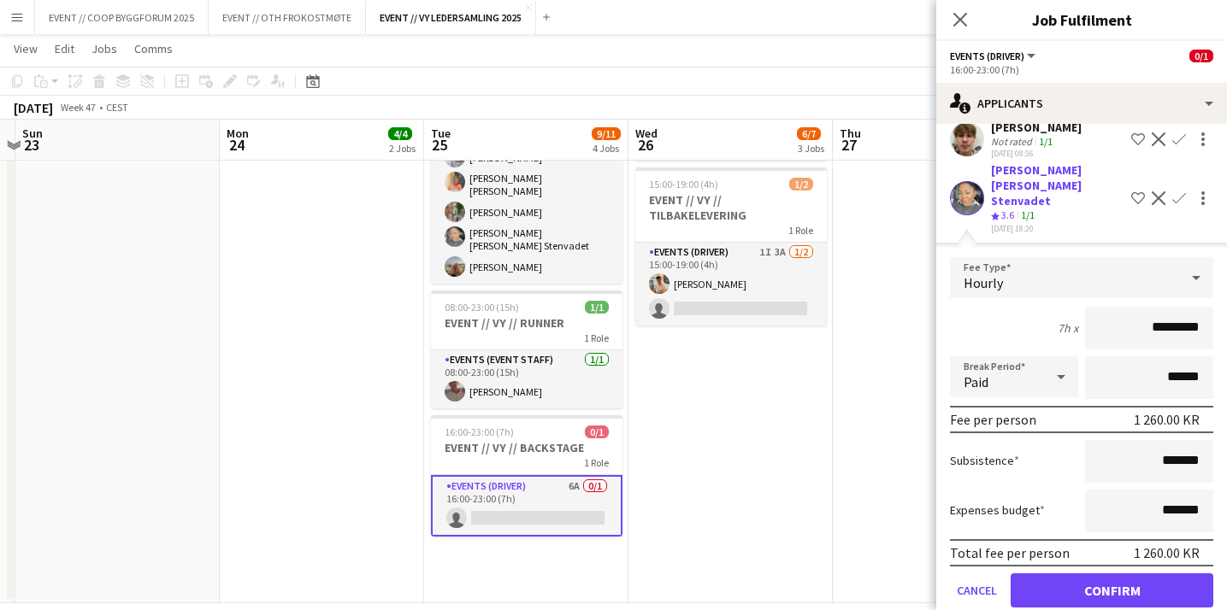
scroll to position [274, 0]
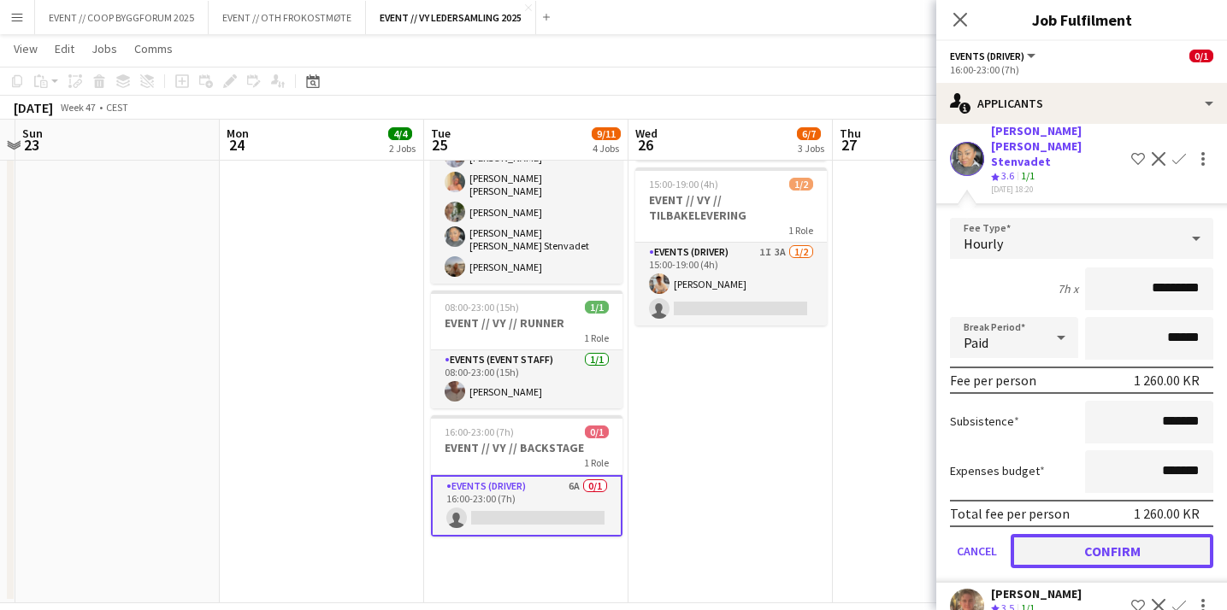
click at [1038, 534] on button "Confirm" at bounding box center [1111, 551] width 203 height 34
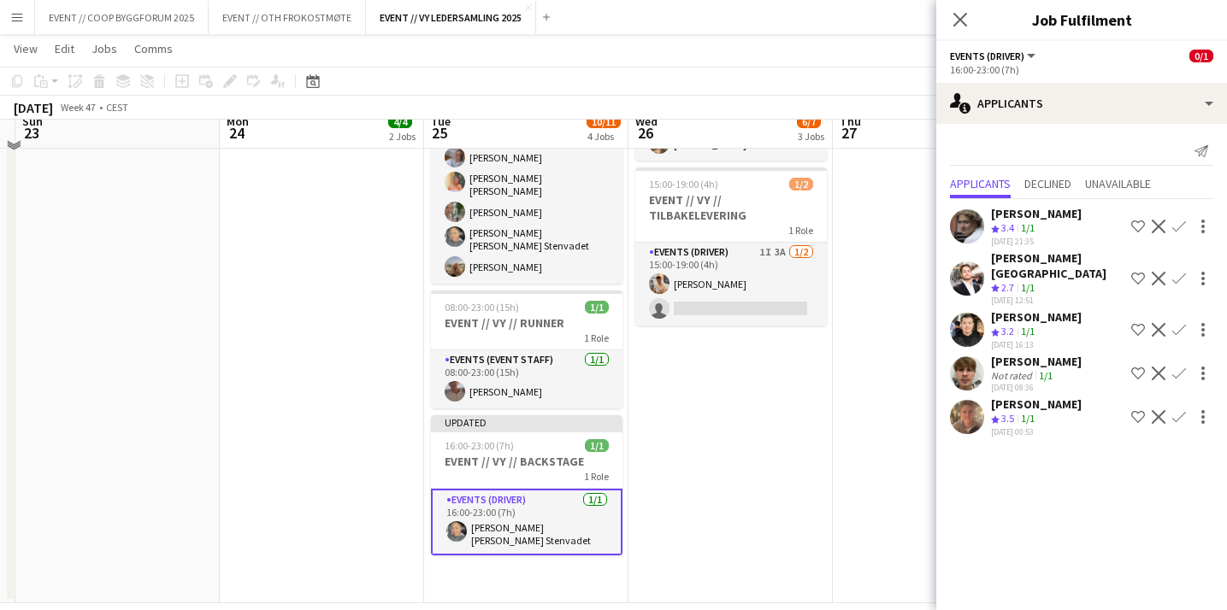
scroll to position [348, 0]
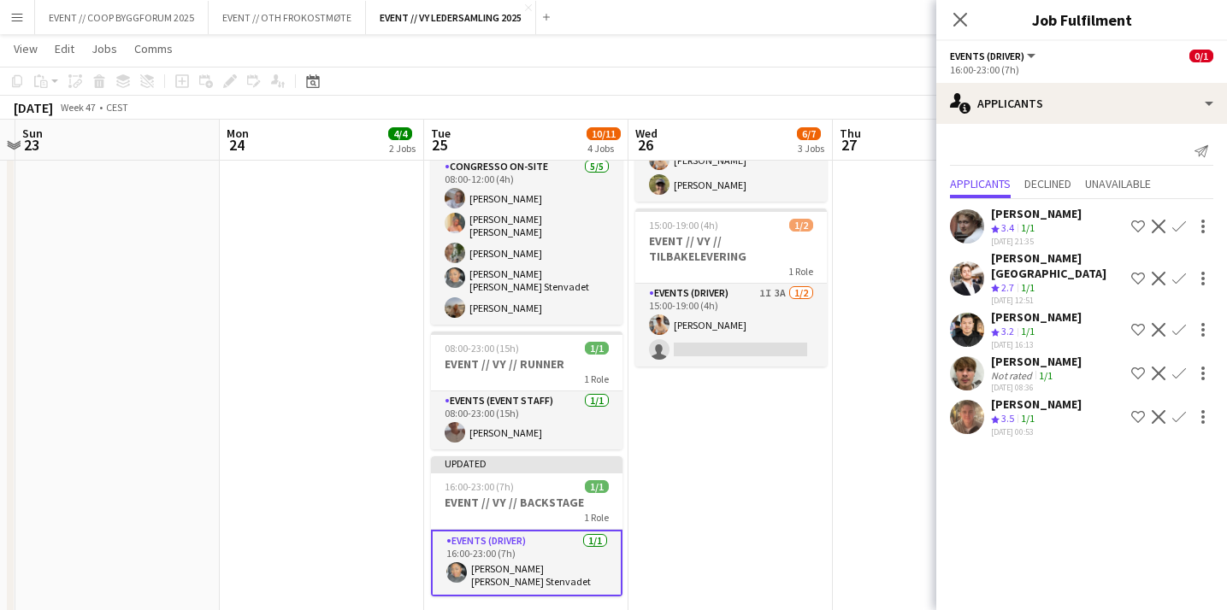
click at [715, 421] on app-date-cell "07:00-15:00 (8h) 1/1 EVENT // VY // RUNNER 1 Role Events (Event Staff) [DATE] 0…" at bounding box center [730, 244] width 204 height 801
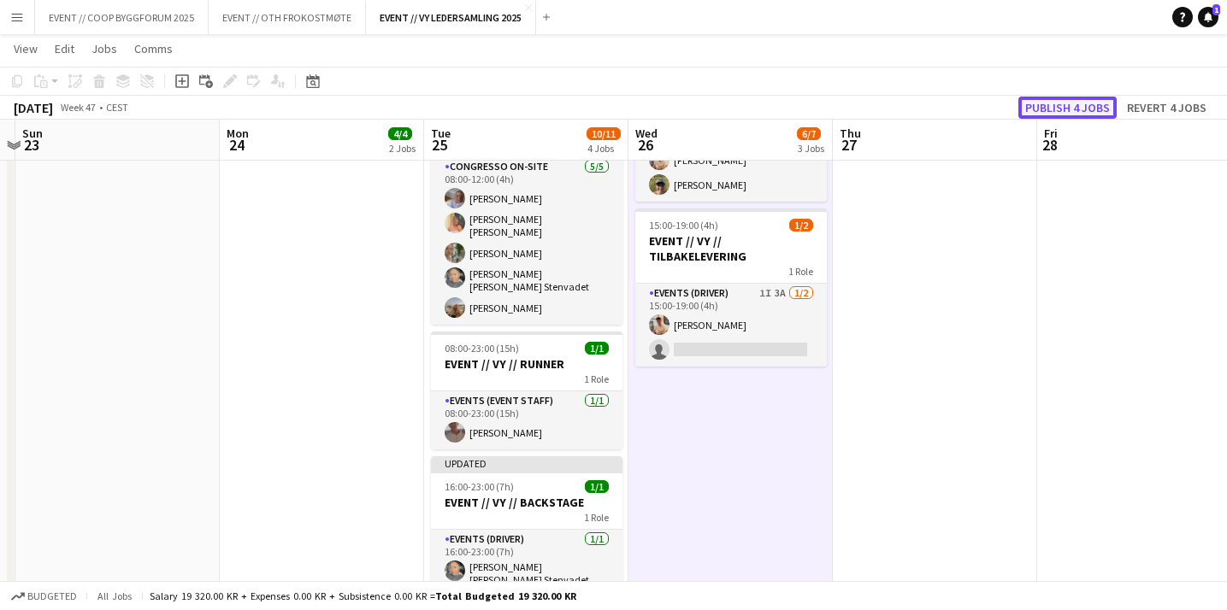
click at [1070, 110] on button "Publish 4 jobs" at bounding box center [1067, 108] width 98 height 22
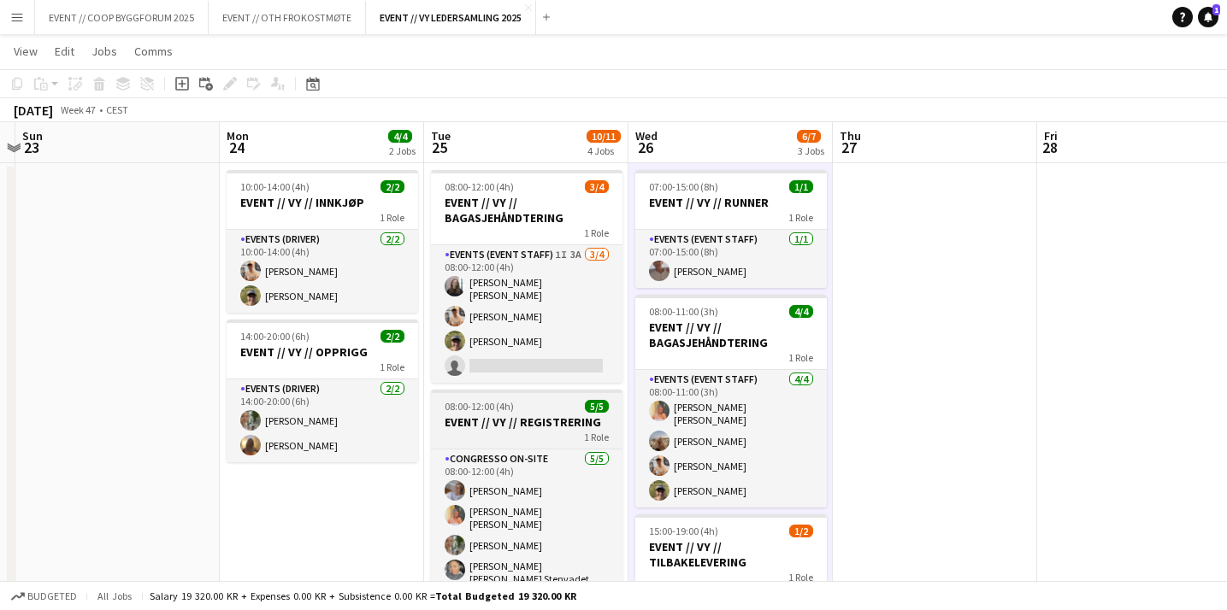
scroll to position [28, 0]
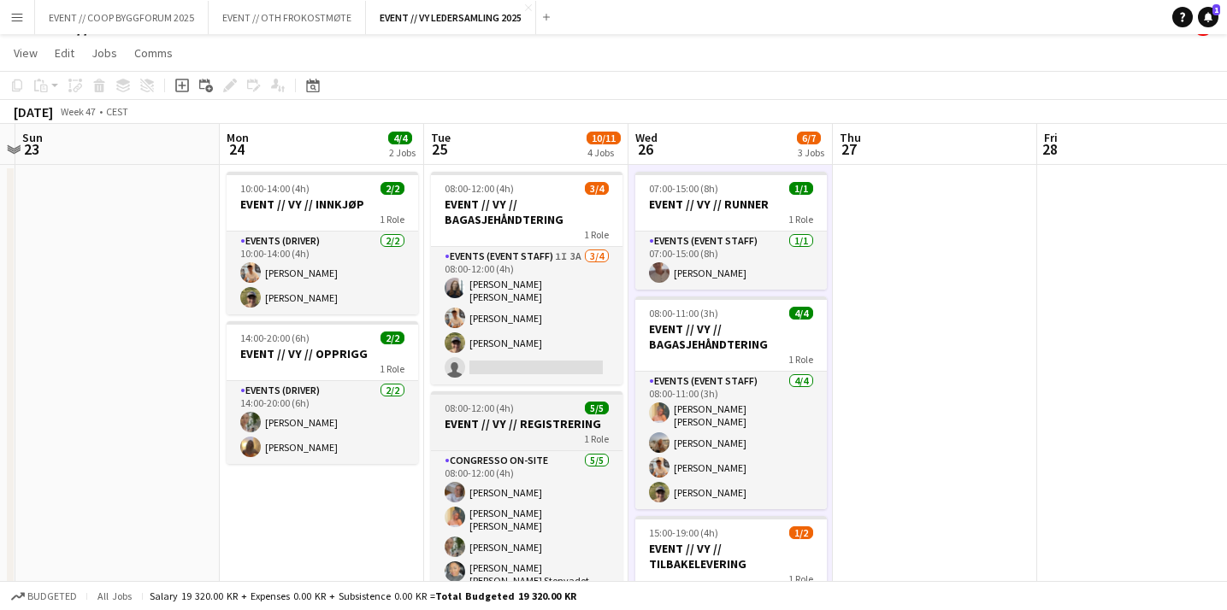
click at [581, 325] on app-card-role "Events (Event Staff) 1I 3A [DATE] 08:00-12:00 (4h) [PERSON_NAME] [PERSON_NAME] …" at bounding box center [526, 316] width 191 height 138
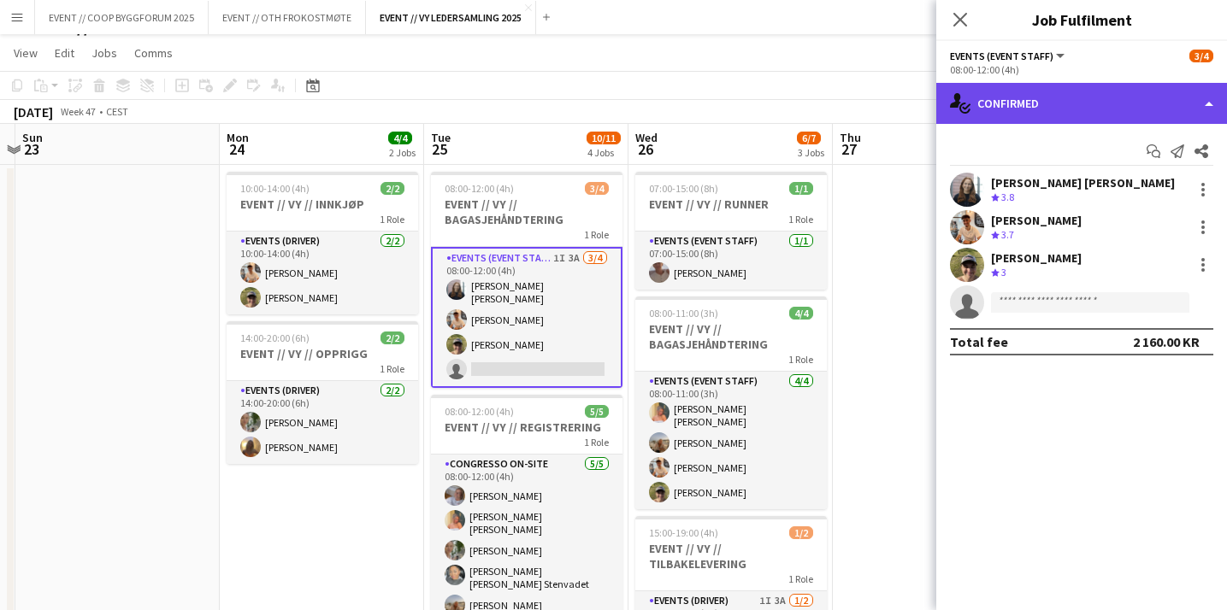
click at [1041, 87] on div "single-neutral-actions-check-2 Confirmed" at bounding box center [1081, 103] width 291 height 41
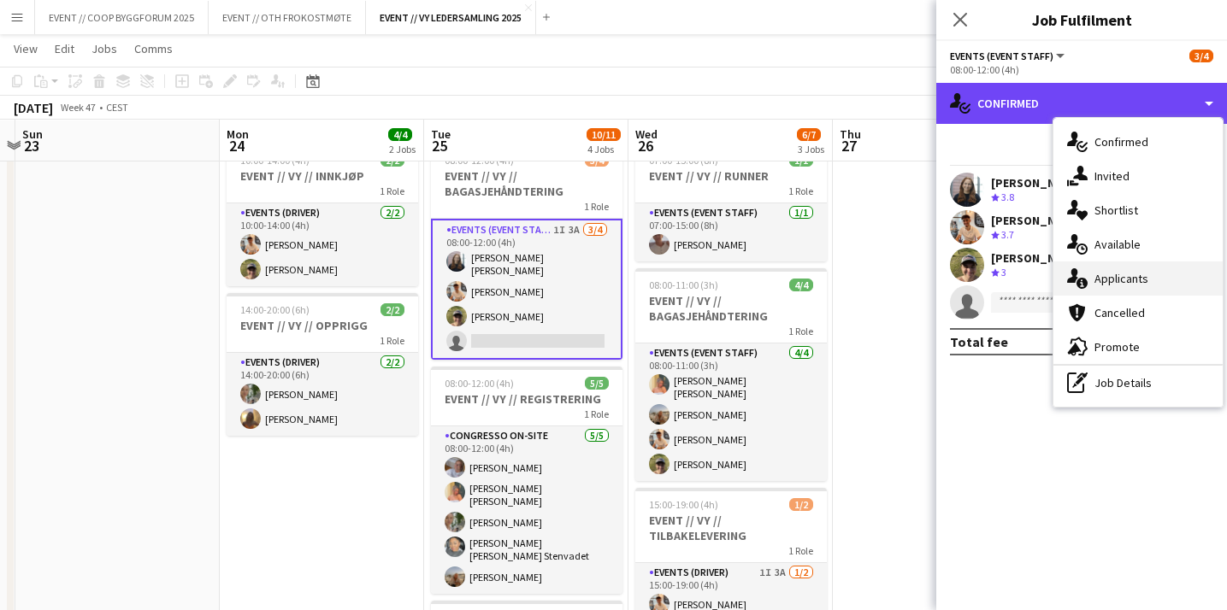
scroll to position [56, 0]
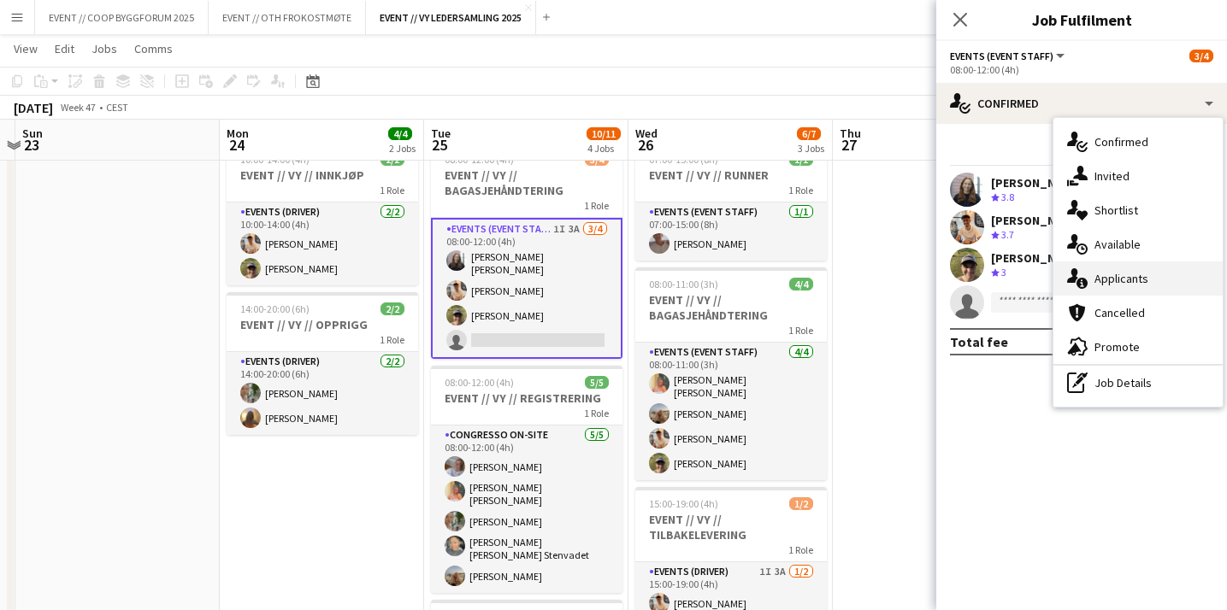
click at [1099, 279] on span "Applicants" at bounding box center [1121, 278] width 54 height 15
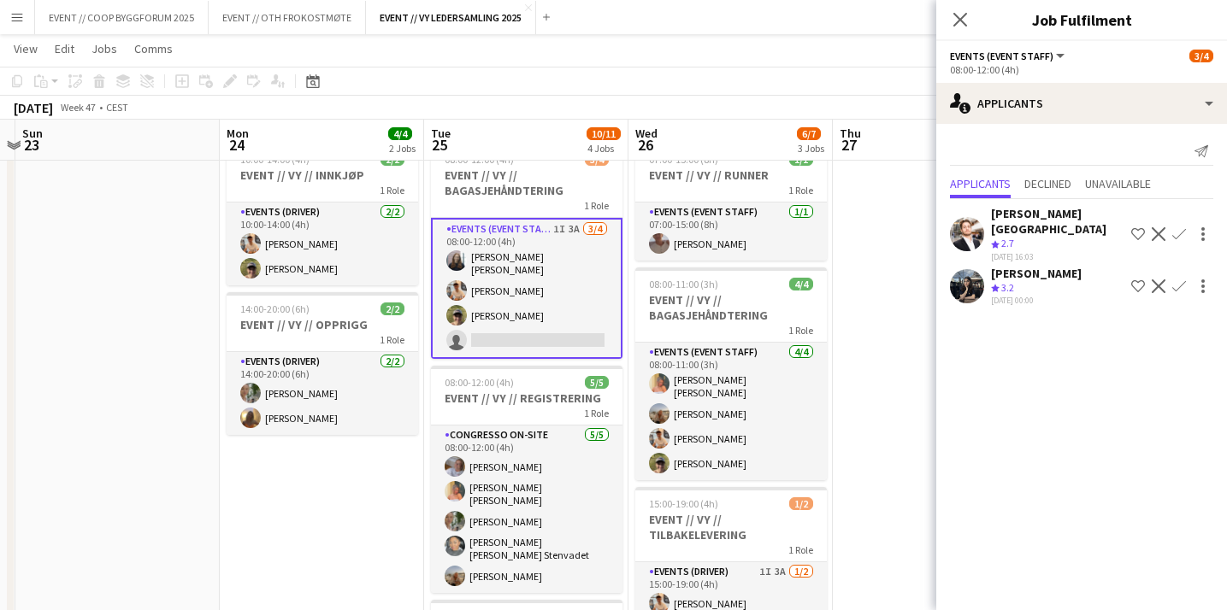
click at [977, 278] on app-user-avatar at bounding box center [967, 286] width 34 height 34
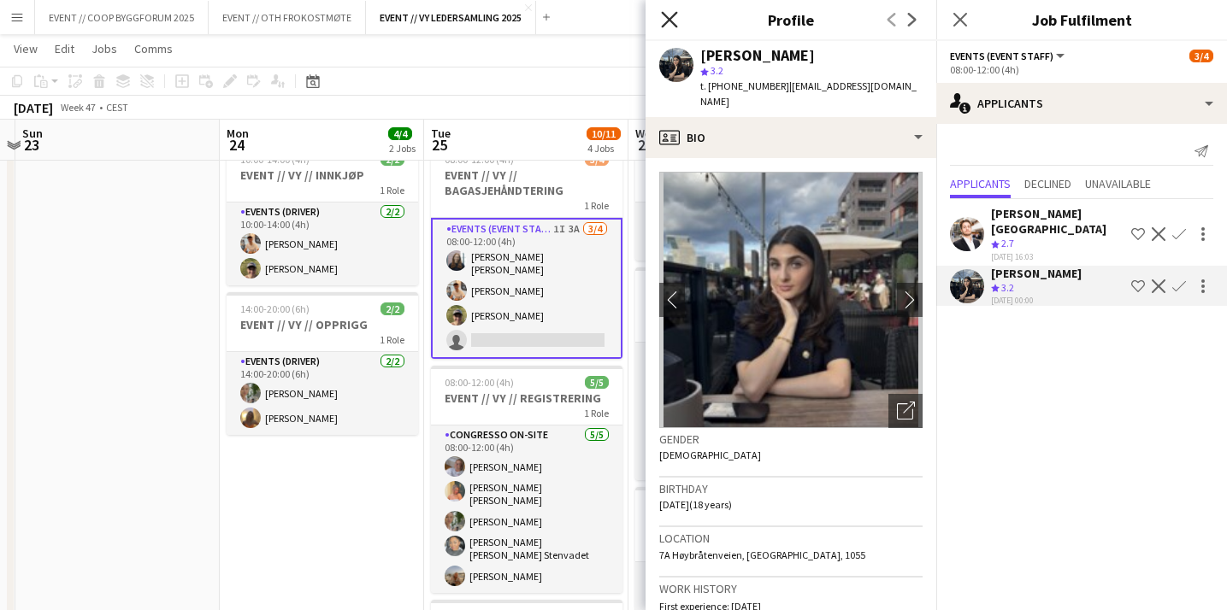
click at [676, 14] on icon "Close pop-in" at bounding box center [669, 19] width 16 height 16
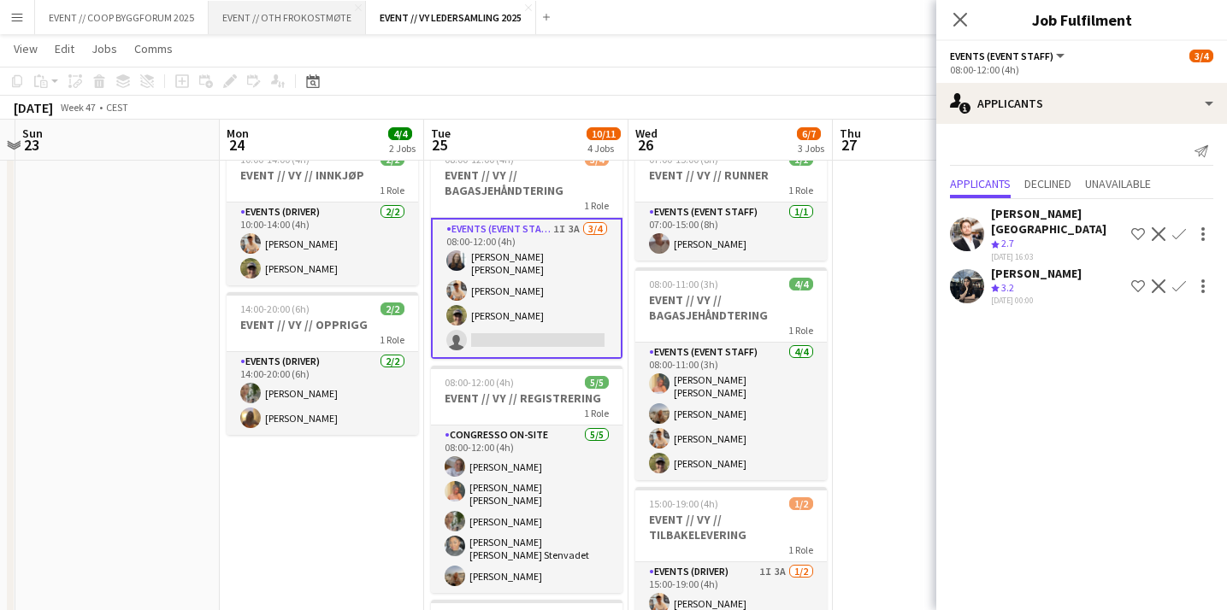
click at [289, 12] on button "EVENT // OTH FROKOSTMØTE Close" at bounding box center [287, 17] width 157 height 33
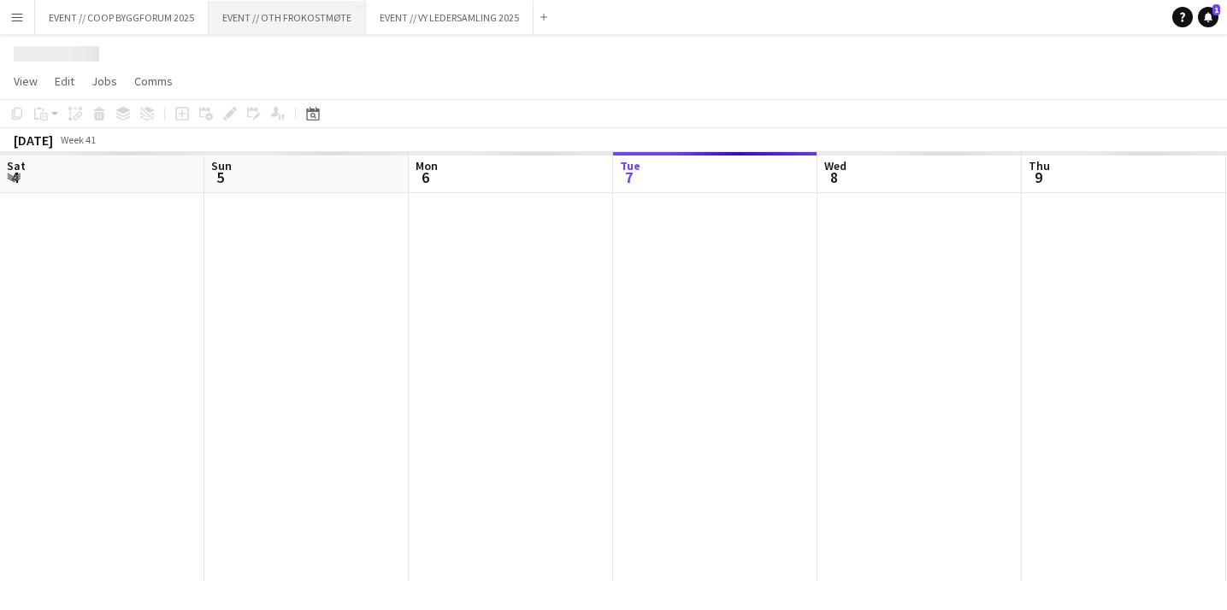
scroll to position [0, 409]
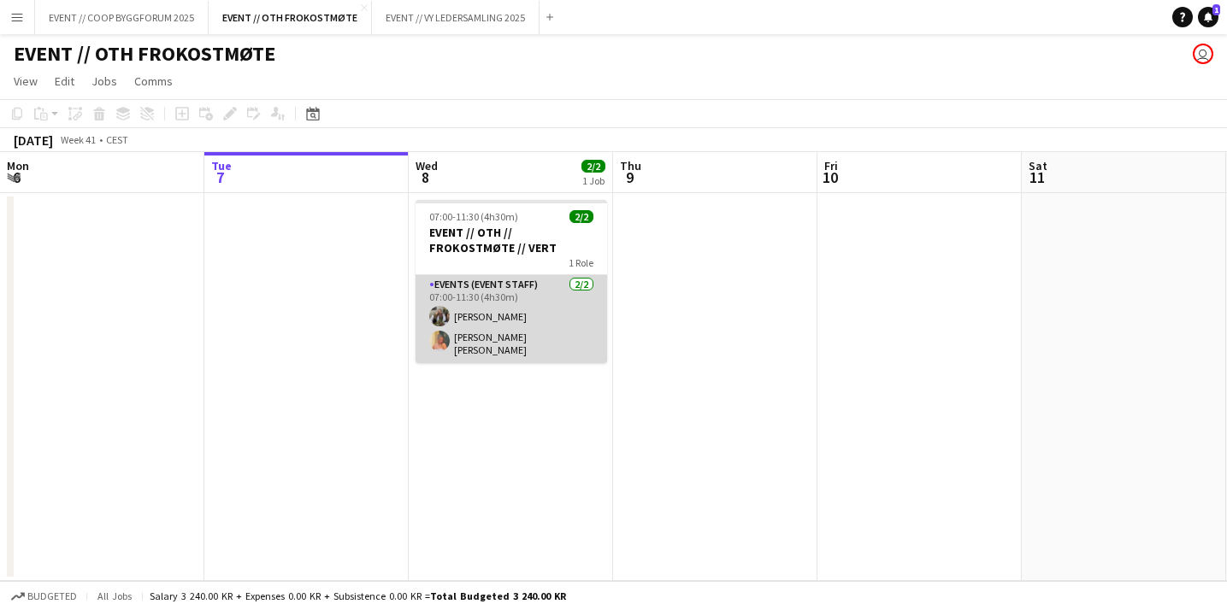
click at [518, 350] on app-card-role "Events (Event Staff) [DATE] 07:00-11:30 (4h30m) [PERSON_NAME] [PERSON_NAME] [PE…" at bounding box center [510, 319] width 191 height 88
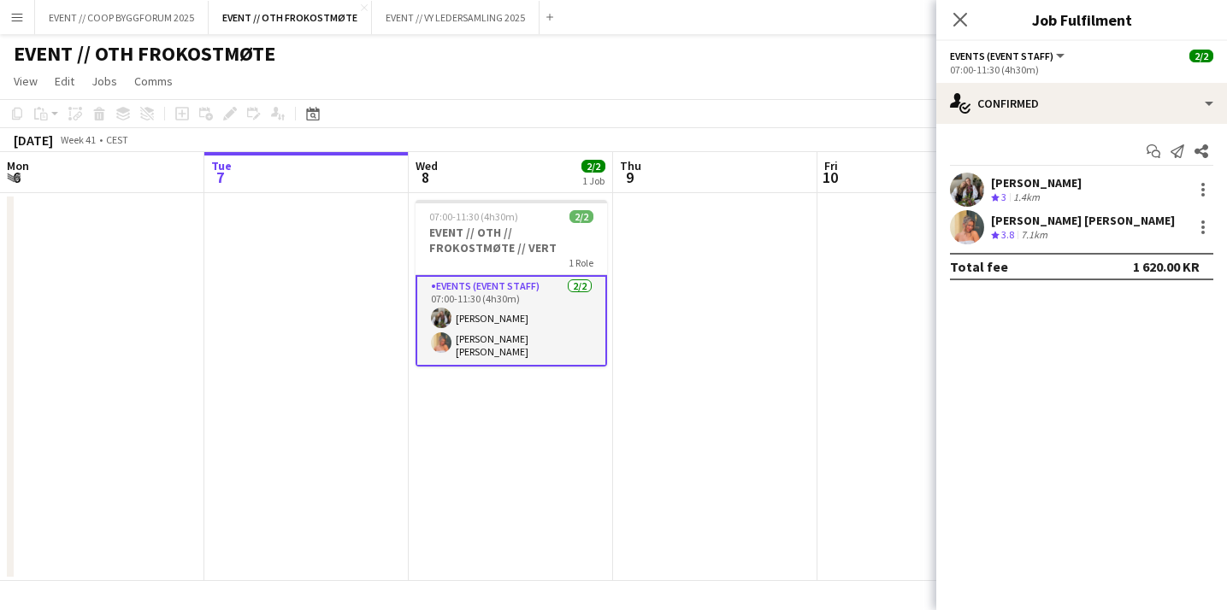
click at [967, 185] on app-user-avatar at bounding box center [967, 190] width 34 height 34
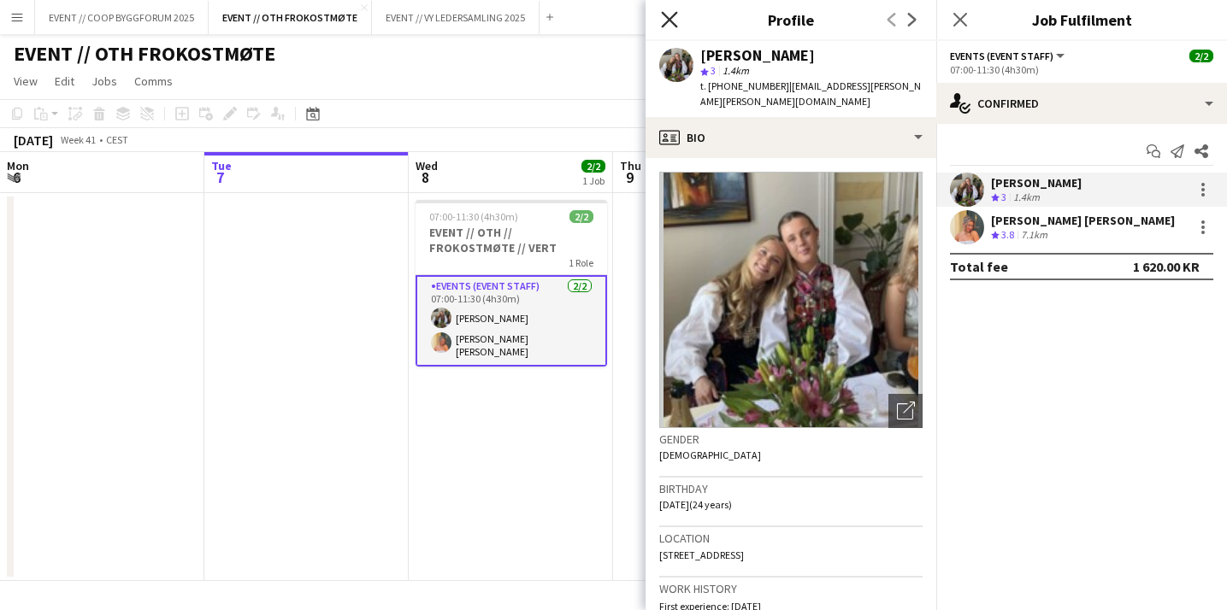
click at [672, 17] on icon at bounding box center [669, 19] width 16 height 16
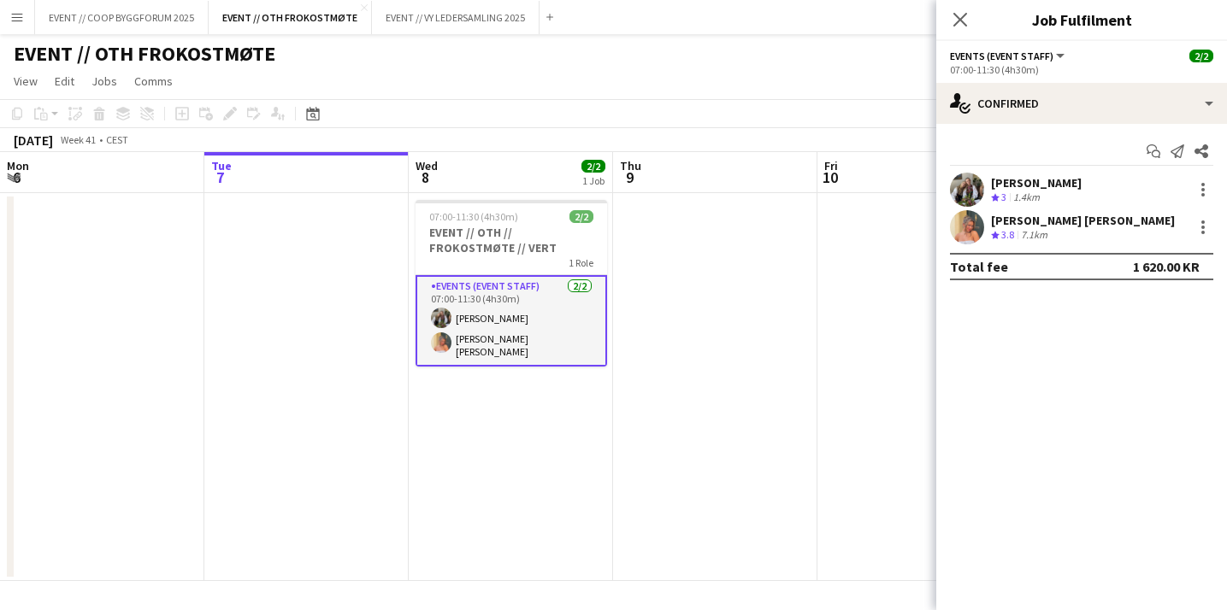
click at [542, 404] on app-date-cell "07:00-11:30 (4h30m) 2/2 EVENT // OTH // FROKOSTMØTE // VERT 1 Role Events (Even…" at bounding box center [511, 387] width 204 height 388
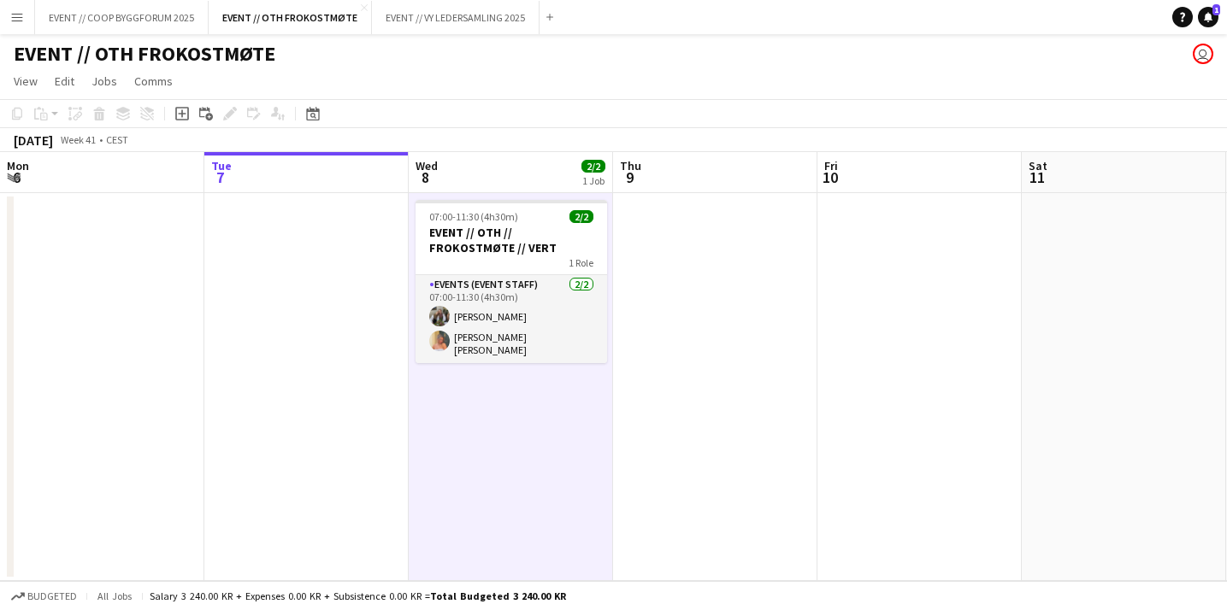
click at [792, 393] on app-date-cell at bounding box center [715, 387] width 204 height 388
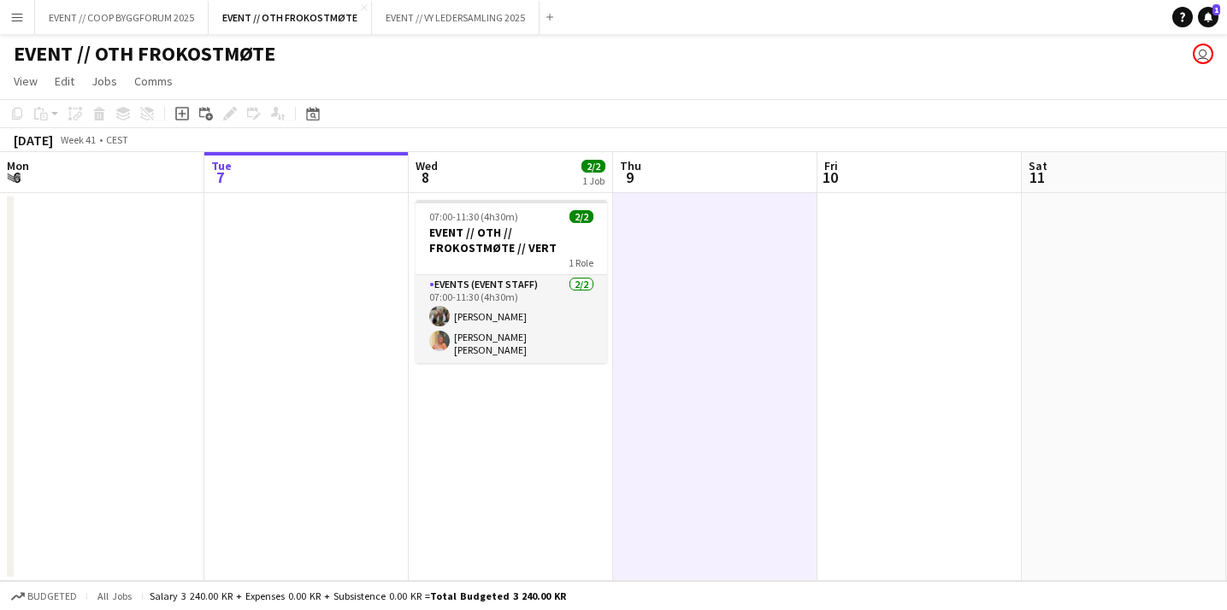
click at [504, 469] on app-date-cell "07:00-11:30 (4h30m) 2/2 EVENT // OTH // FROKOSTMØTE // VERT 1 Role Events (Even…" at bounding box center [511, 387] width 204 height 388
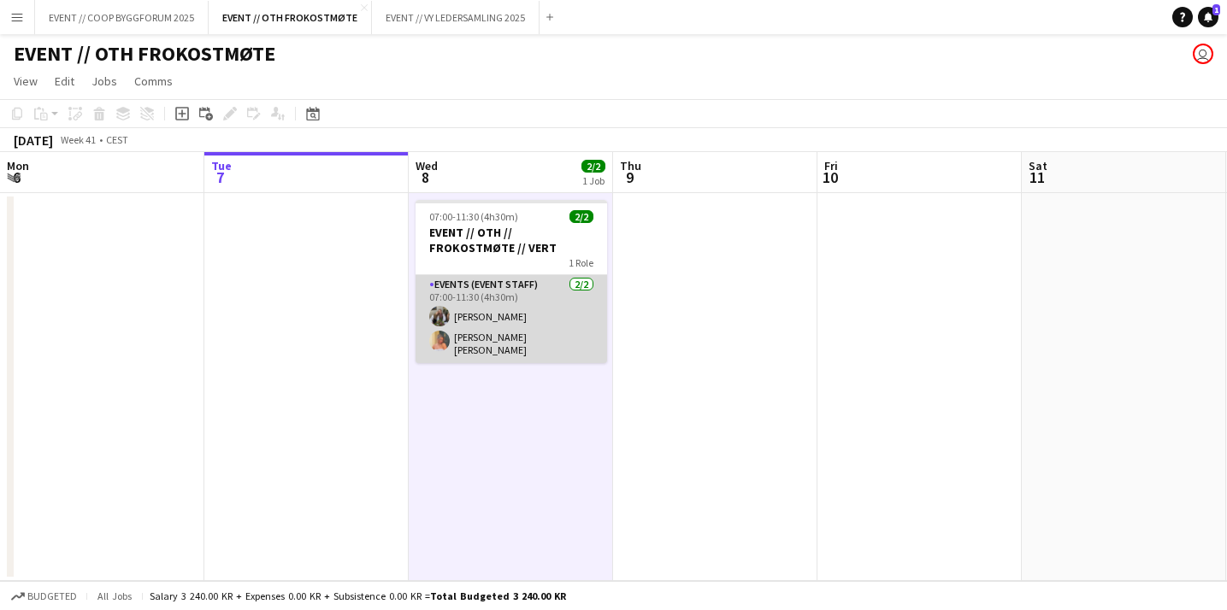
click at [511, 326] on app-card-role "Events (Event Staff) [DATE] 07:00-11:30 (4h30m) [PERSON_NAME] [PERSON_NAME] [PE…" at bounding box center [510, 319] width 191 height 88
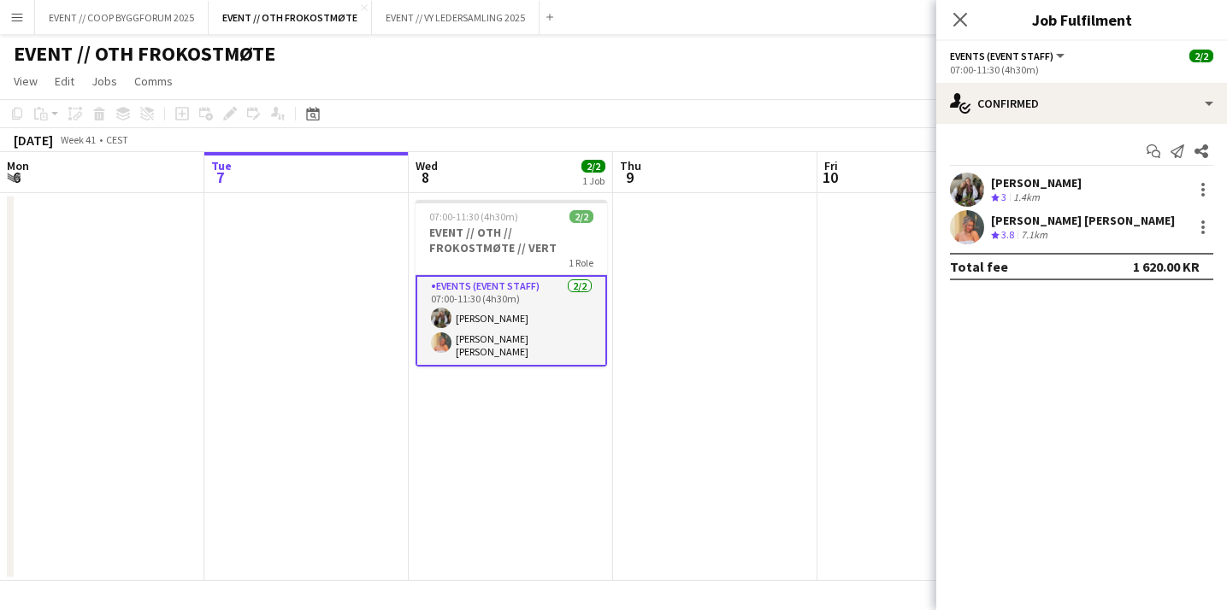
click at [963, 224] on app-user-avatar at bounding box center [967, 227] width 34 height 34
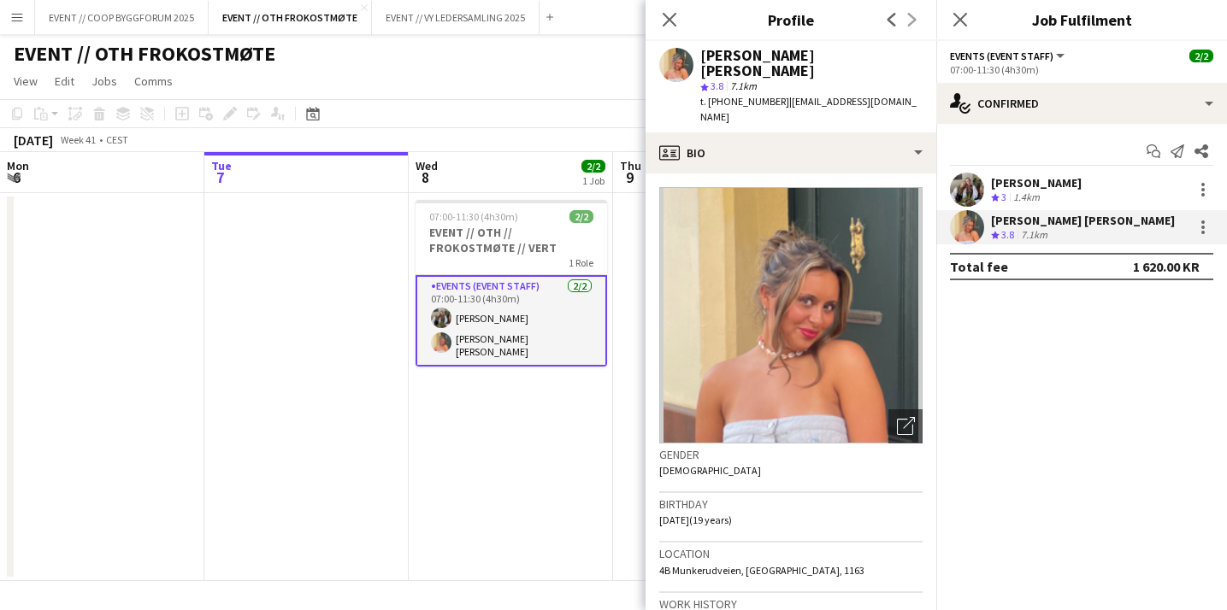
click at [1001, 133] on div "Start chat Send notification Share Vilde [PERSON_NAME] Crew rating 3 1.4[PERSON…" at bounding box center [1081, 209] width 291 height 170
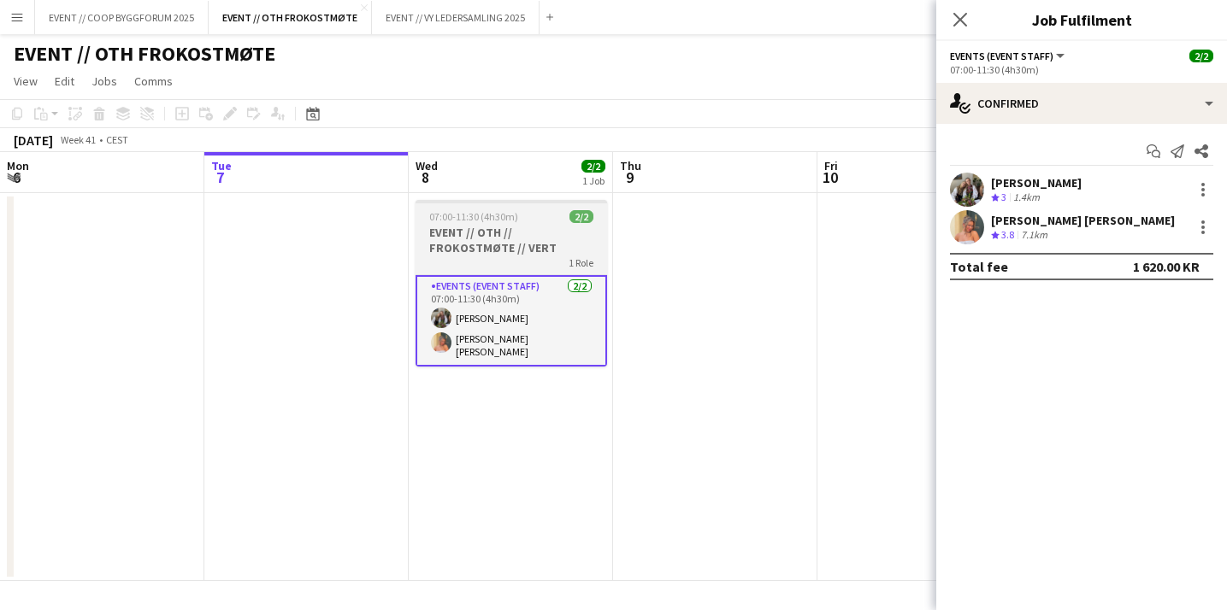
click at [513, 255] on h3 "EVENT // OTH // FROKOSTMØTE // VERT" at bounding box center [510, 240] width 191 height 31
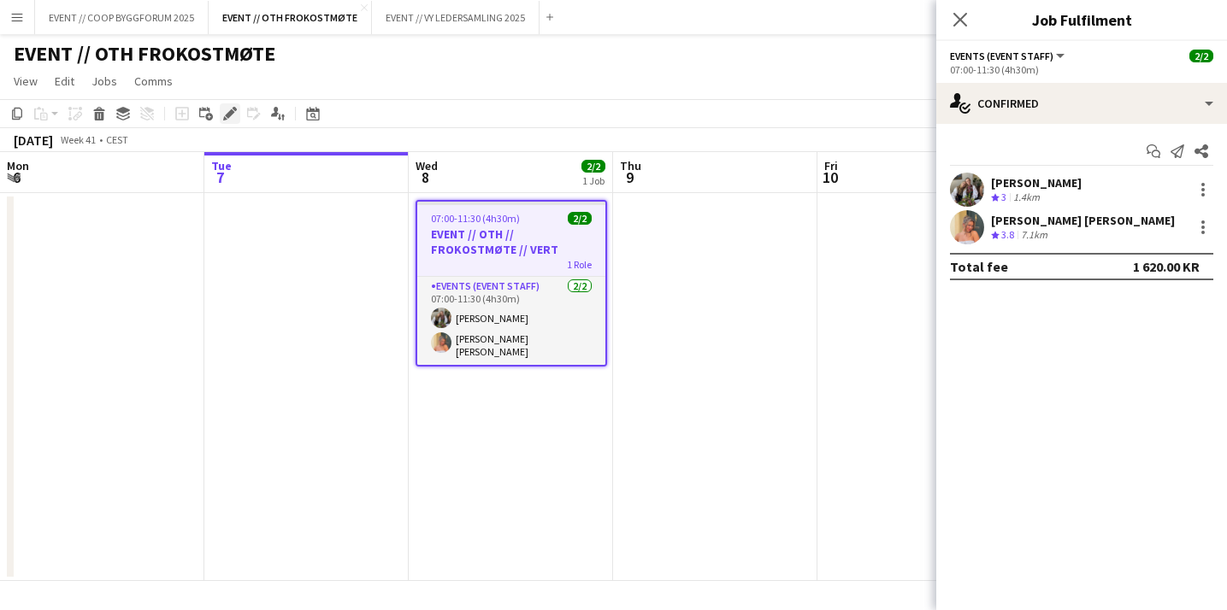
click at [232, 117] on icon "Edit" at bounding box center [230, 114] width 14 height 14
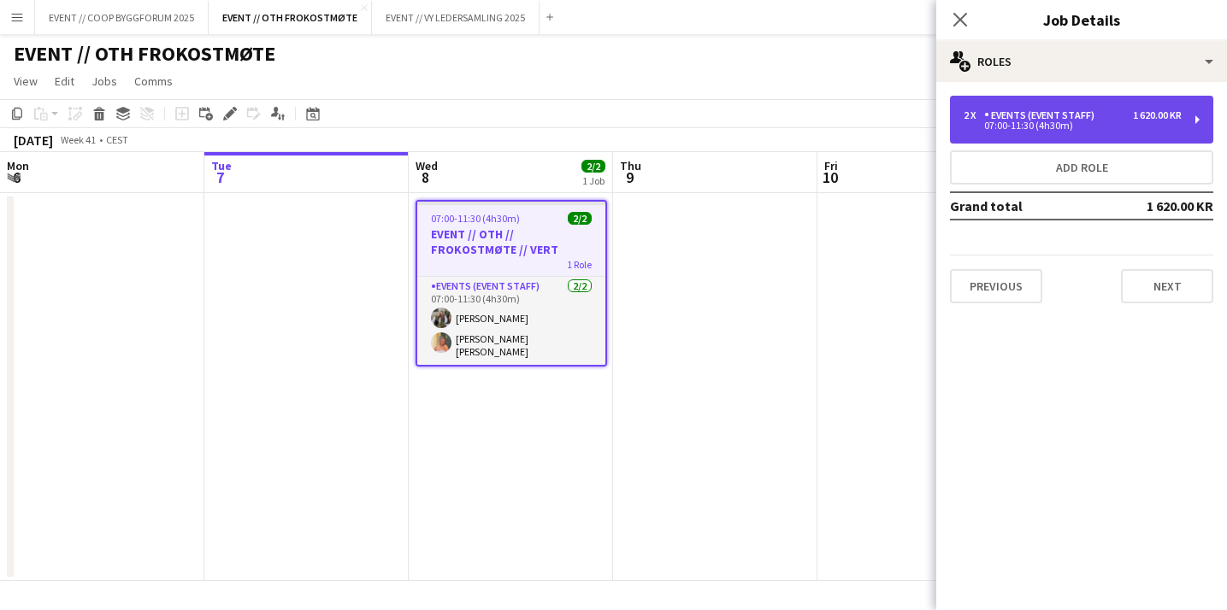
click at [973, 102] on div "2 x Events (Event Staff) 1 620.00 KR 07:00-11:30 (4h30m)" at bounding box center [1081, 120] width 263 height 48
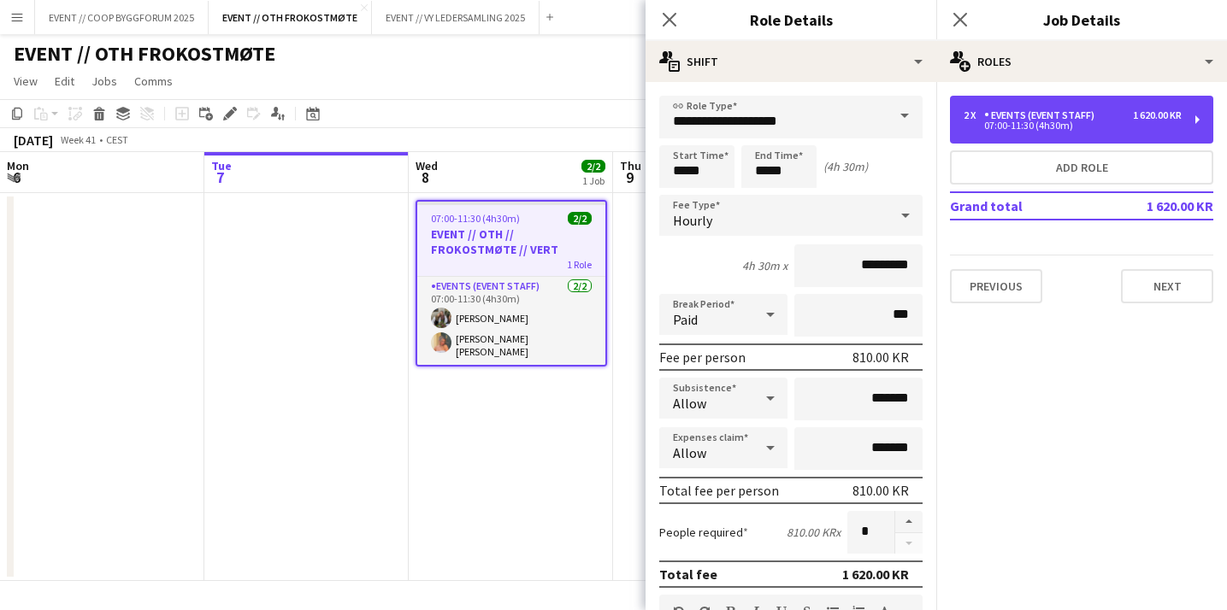
scroll to position [81, 0]
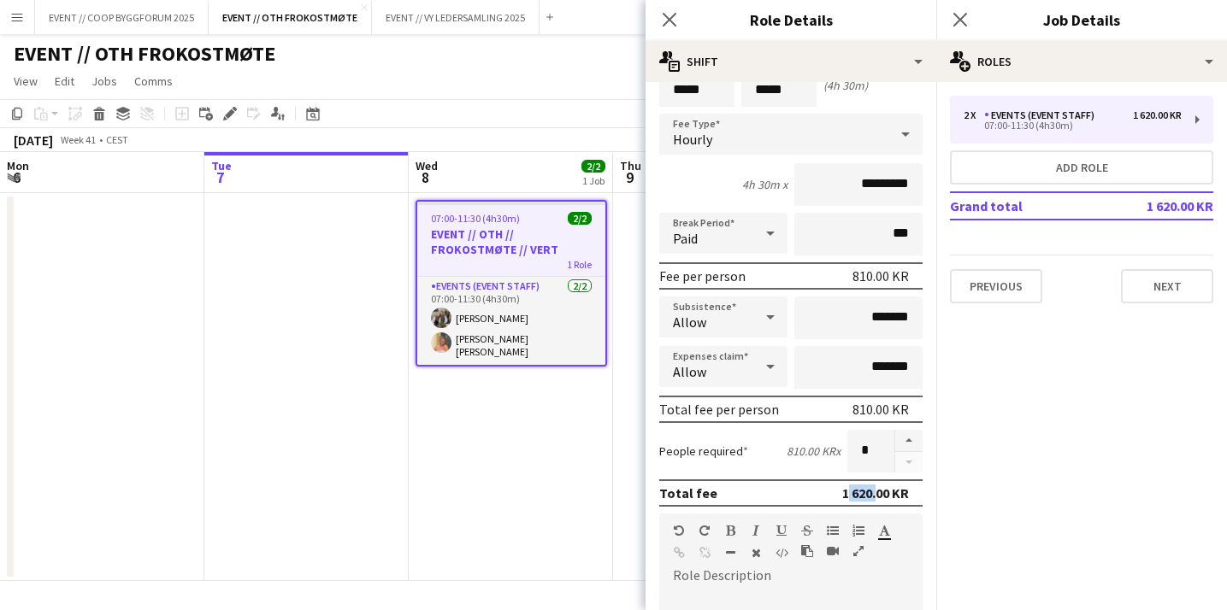
drag, startPoint x: 838, startPoint y: 489, endPoint x: 868, endPoint y: 489, distance: 30.8
click at [868, 489] on div "Total fee 1 620.00 KR" at bounding box center [790, 493] width 263 height 27
copy div "1 620"
